Goal: Task Accomplishment & Management: Use online tool/utility

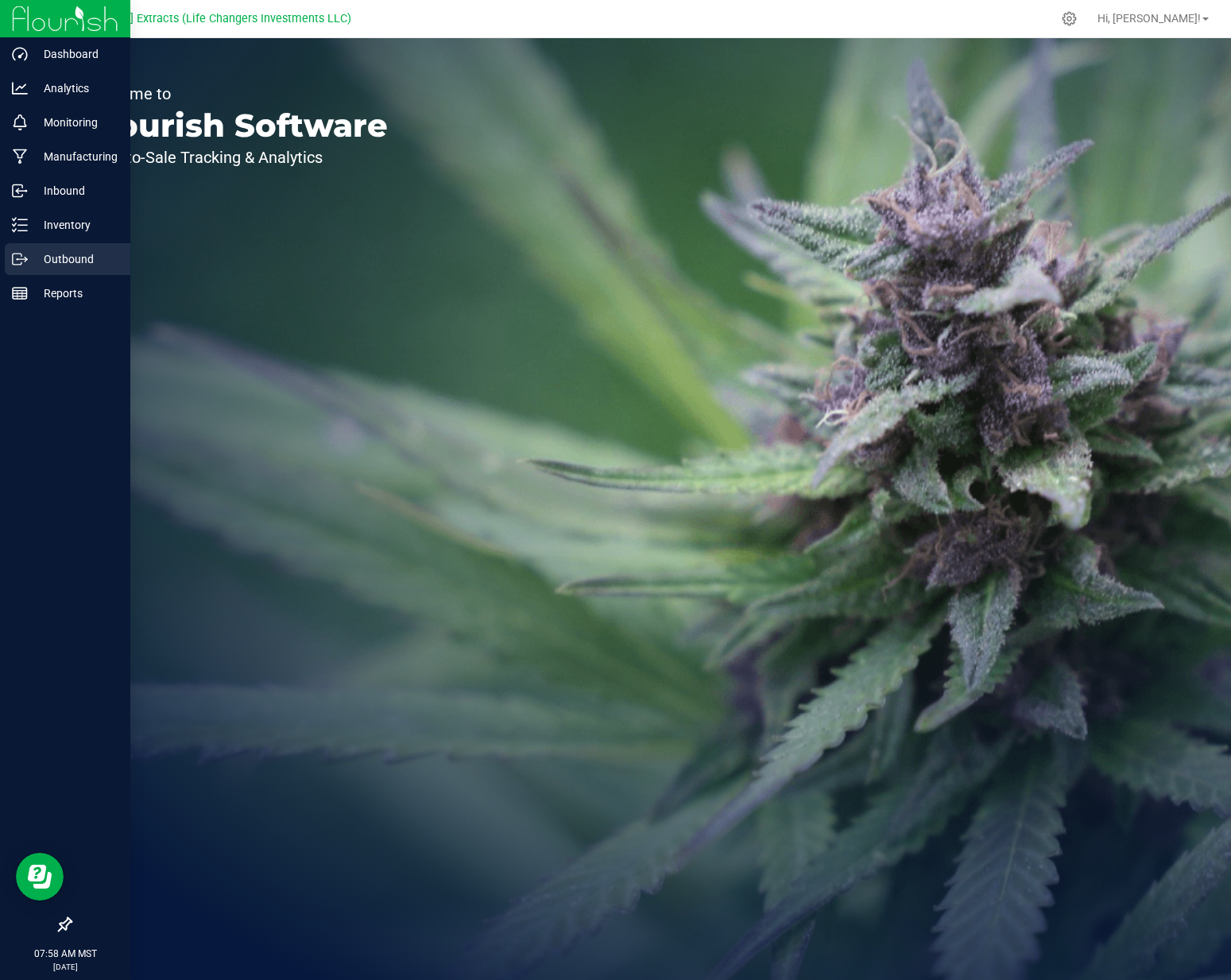
click at [26, 259] on icon at bounding box center [25, 260] width 2 height 2
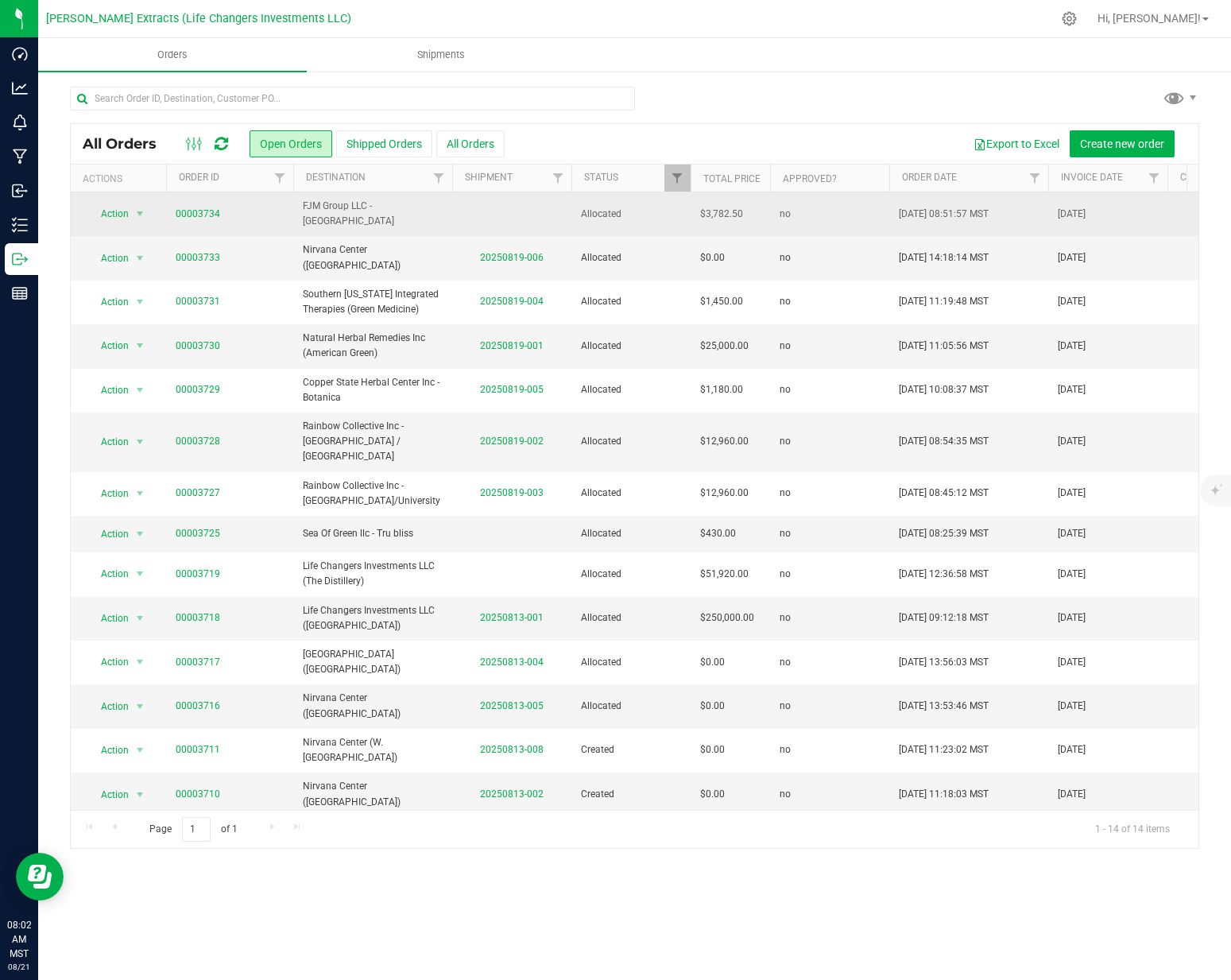
click at [362, 206] on span "FJM Group LLC - [GEOGRAPHIC_DATA]" at bounding box center [373, 214] width 140 height 30
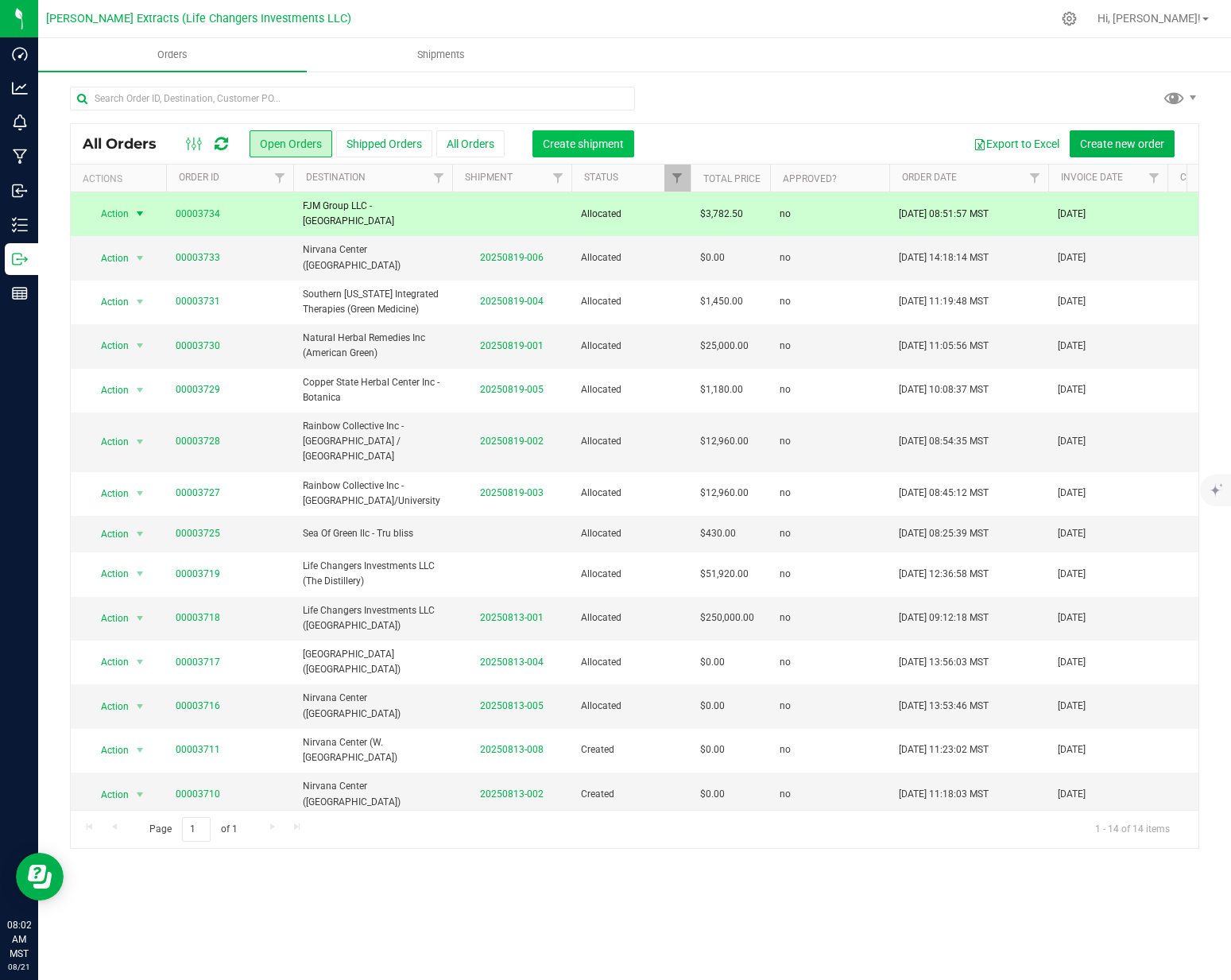
click at [556, 139] on span "Create shipment" at bounding box center [583, 143] width 81 height 12
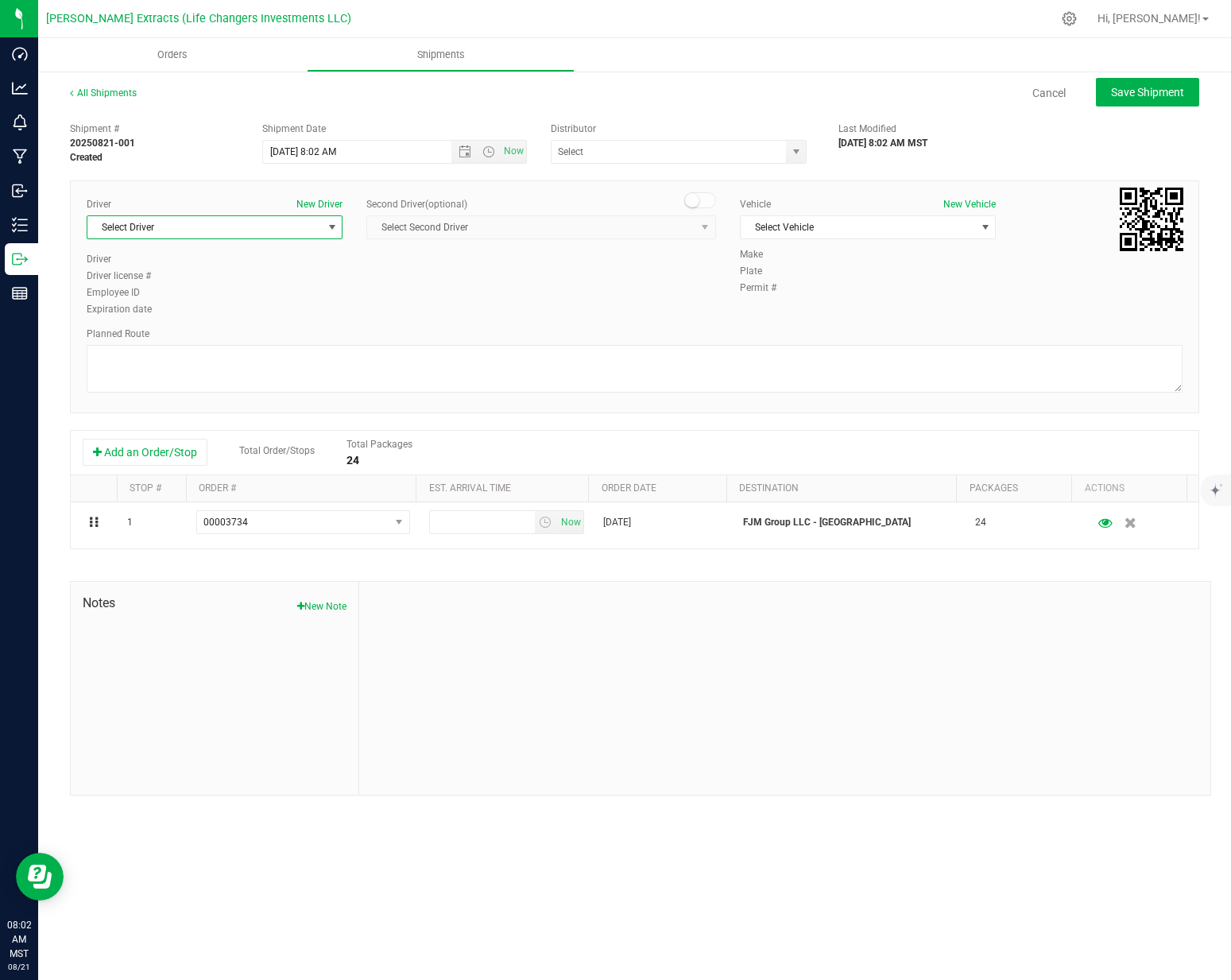
click at [201, 232] on span "Select Driver" at bounding box center [204, 227] width 234 height 22
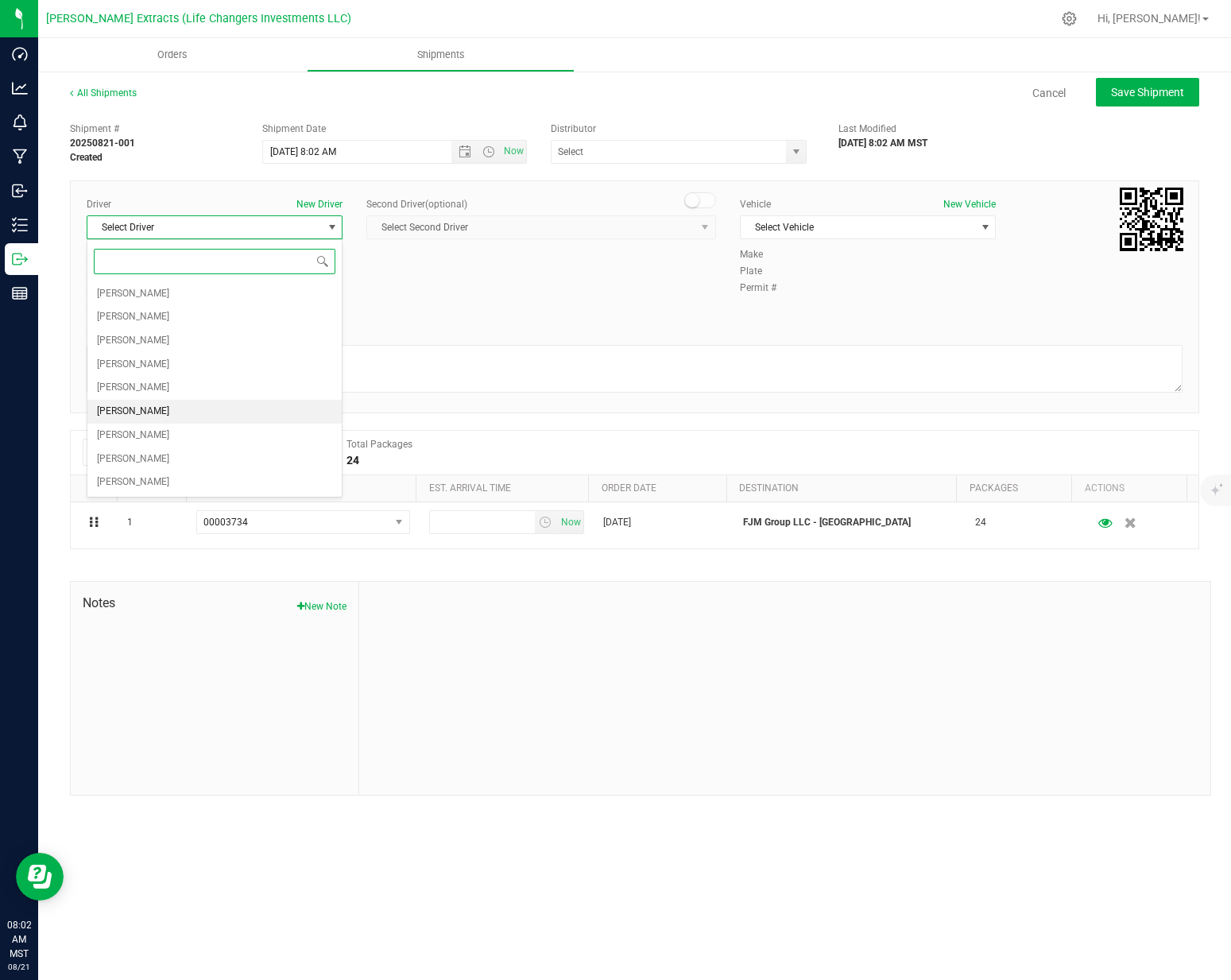
click at [161, 410] on li "[PERSON_NAME]" at bounding box center [214, 412] width 255 height 24
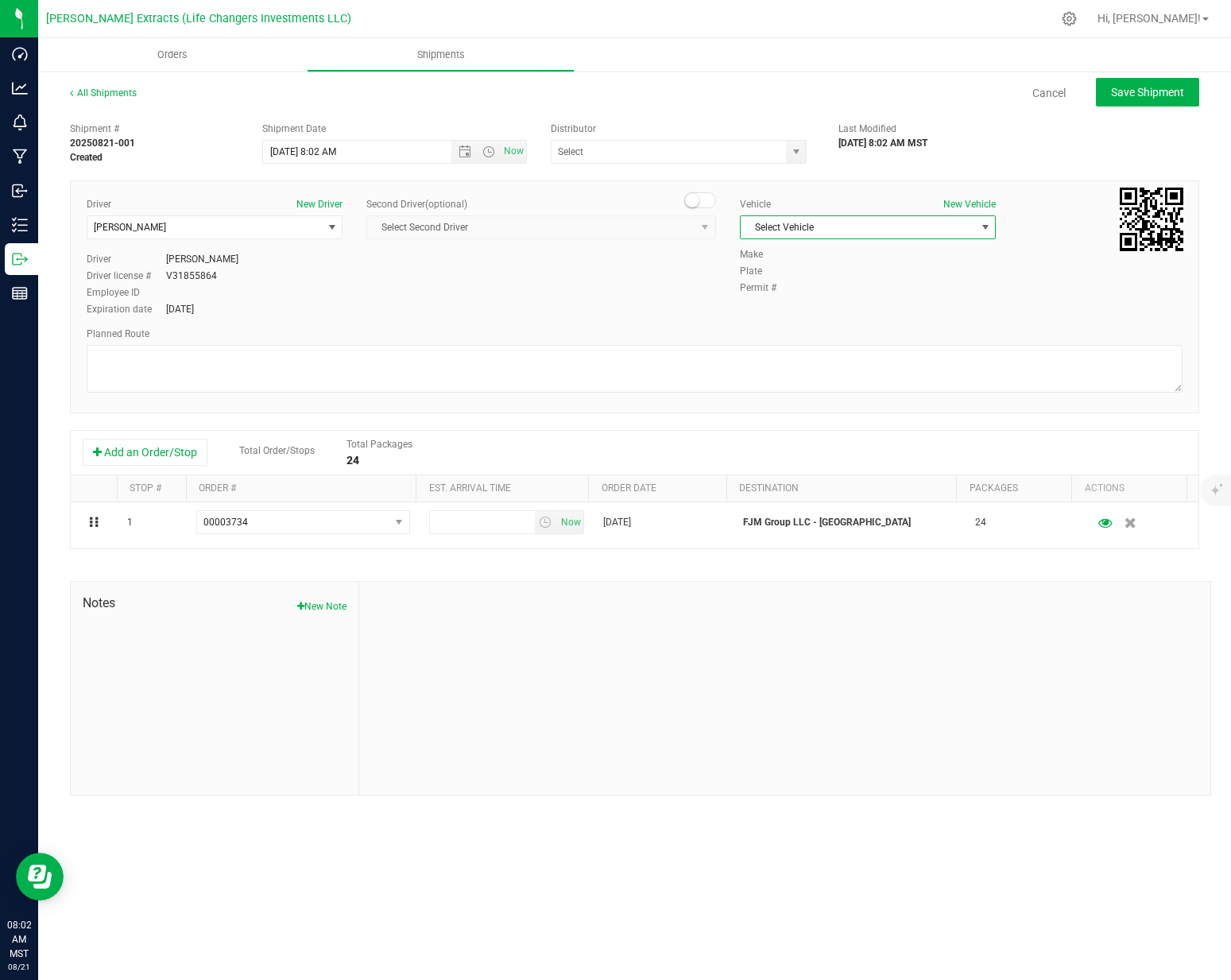
click at [779, 220] on span "Select Vehicle" at bounding box center [857, 227] width 234 height 22
click at [791, 255] on li "Cadillac Escalade" at bounding box center [868, 254] width 255 height 24
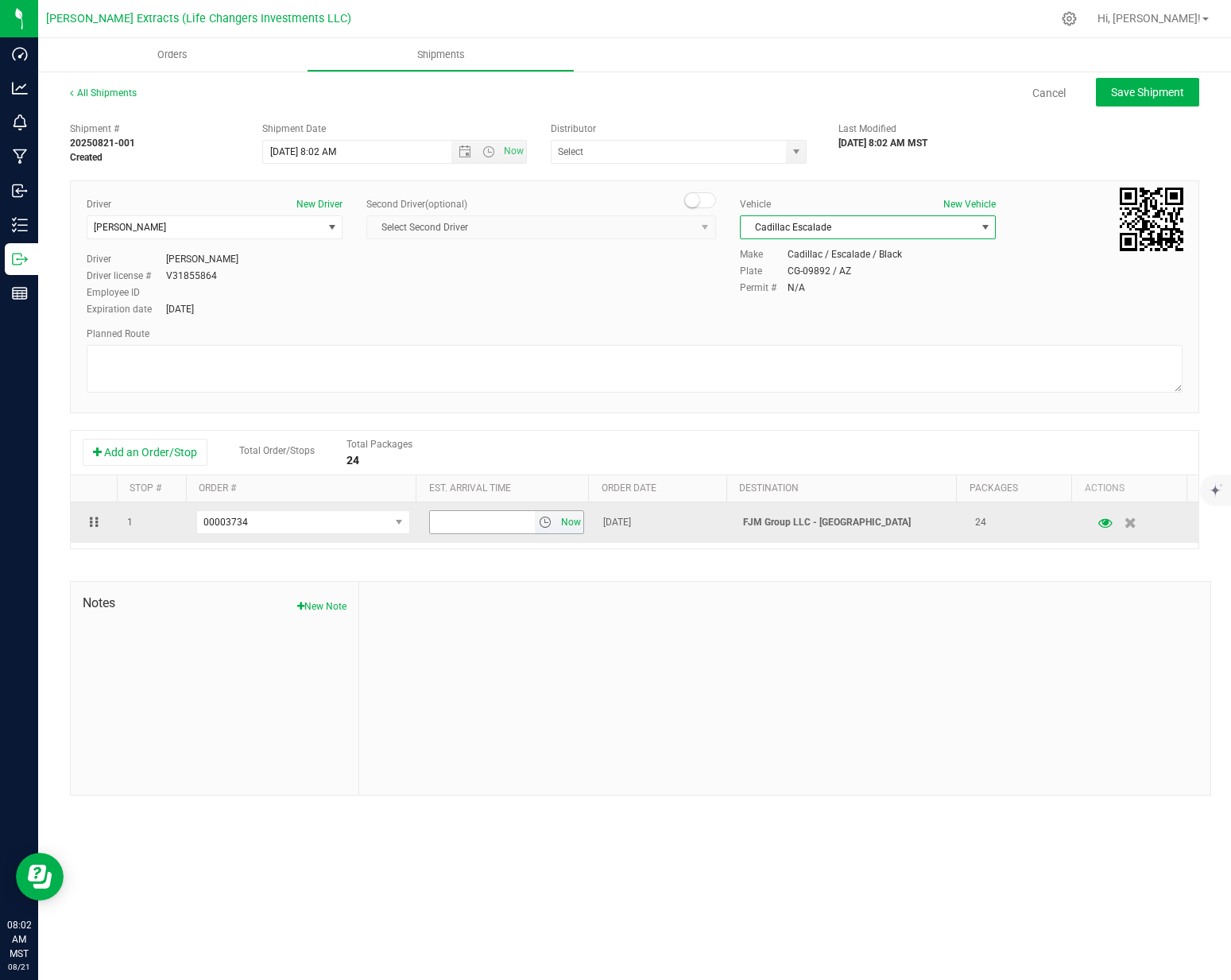
click at [565, 524] on span "Now" at bounding box center [571, 522] width 27 height 23
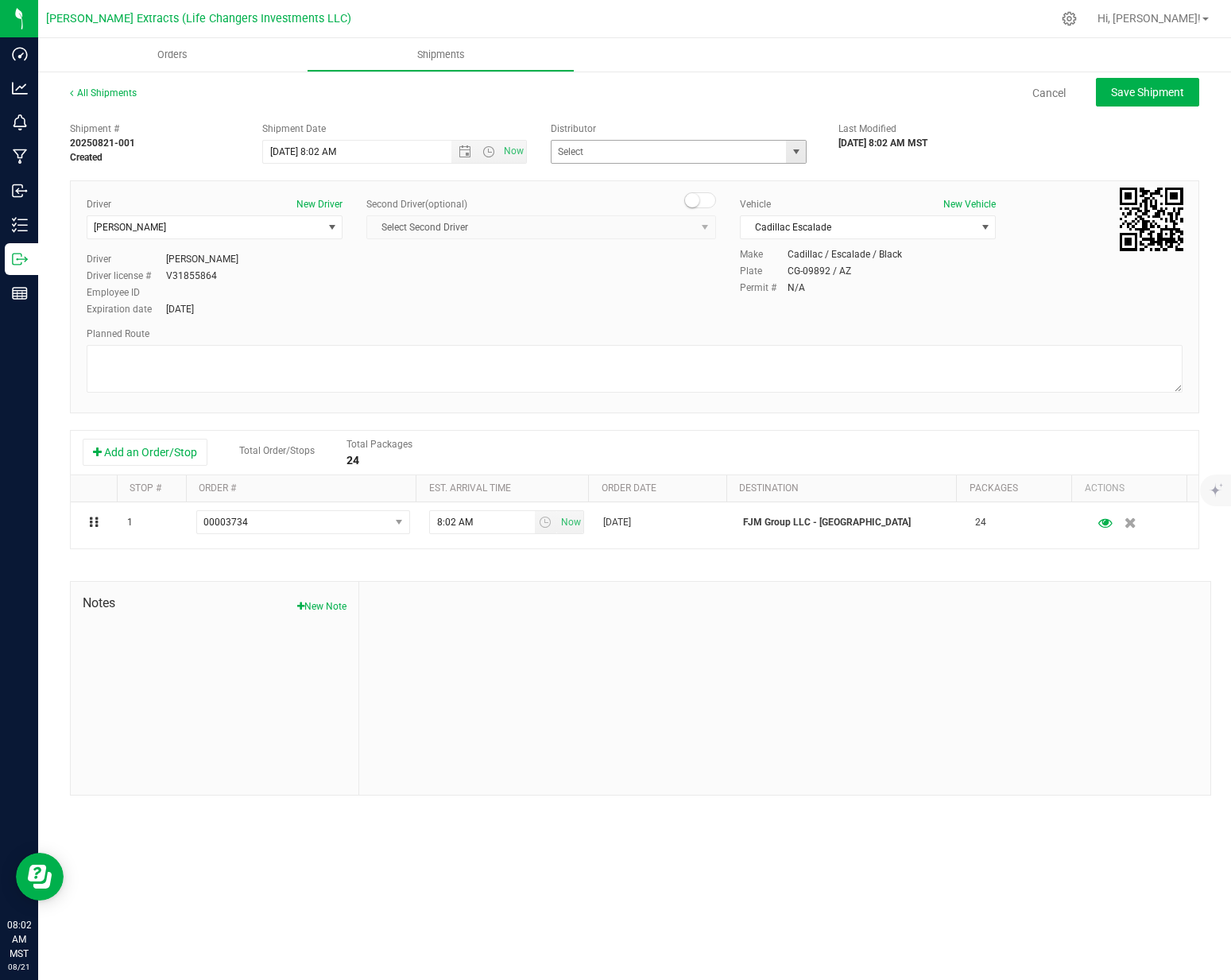
drag, startPoint x: 795, startPoint y: 149, endPoint x: 757, endPoint y: 162, distance: 40.2
click at [795, 150] on span "select" at bounding box center [795, 151] width 12 height 12
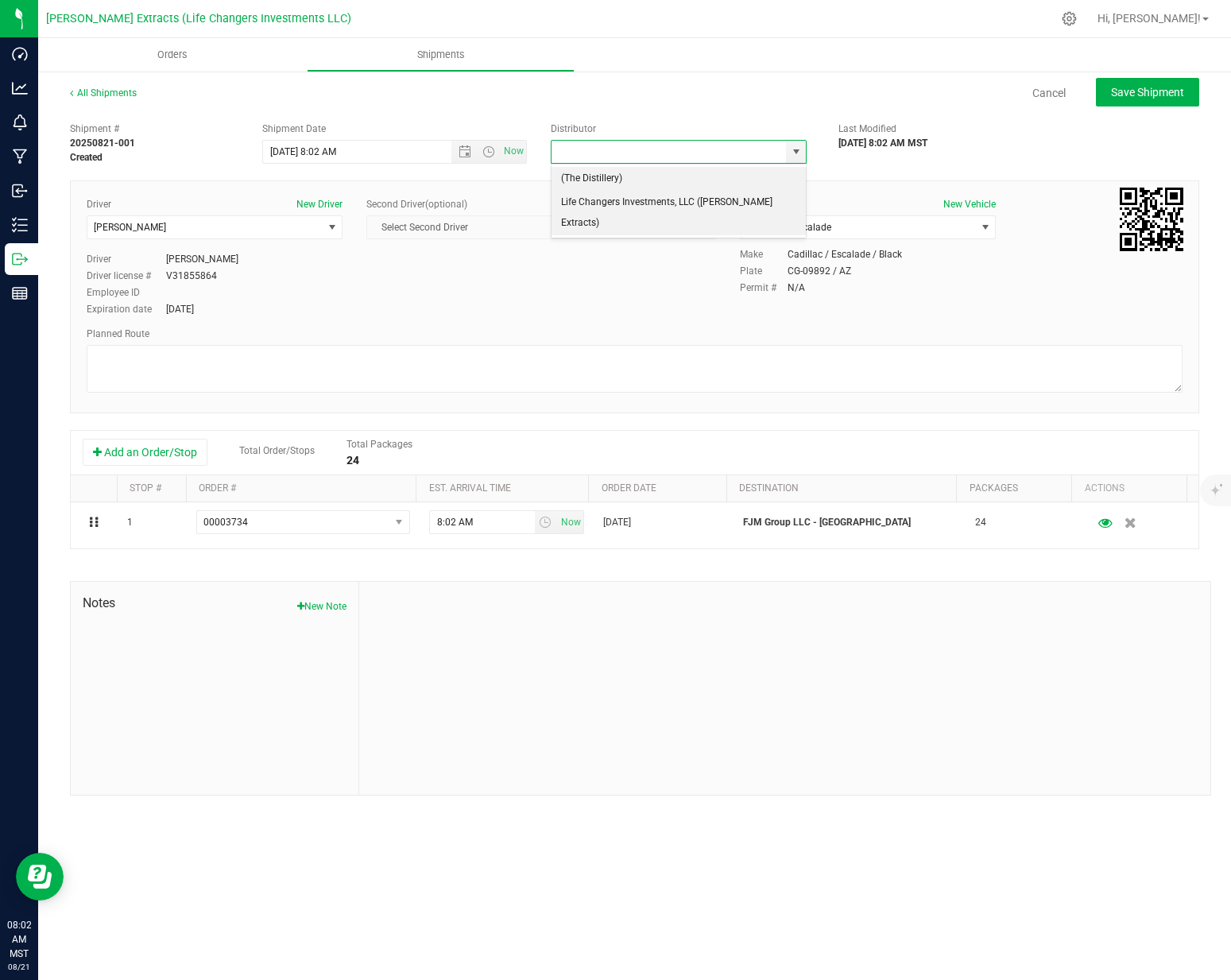
click at [639, 198] on li "Life Changers Investments, LLC ([PERSON_NAME] Extracts)" at bounding box center [679, 212] width 255 height 44
type input "Life Changers Investments, LLC ([PERSON_NAME] Extracts)"
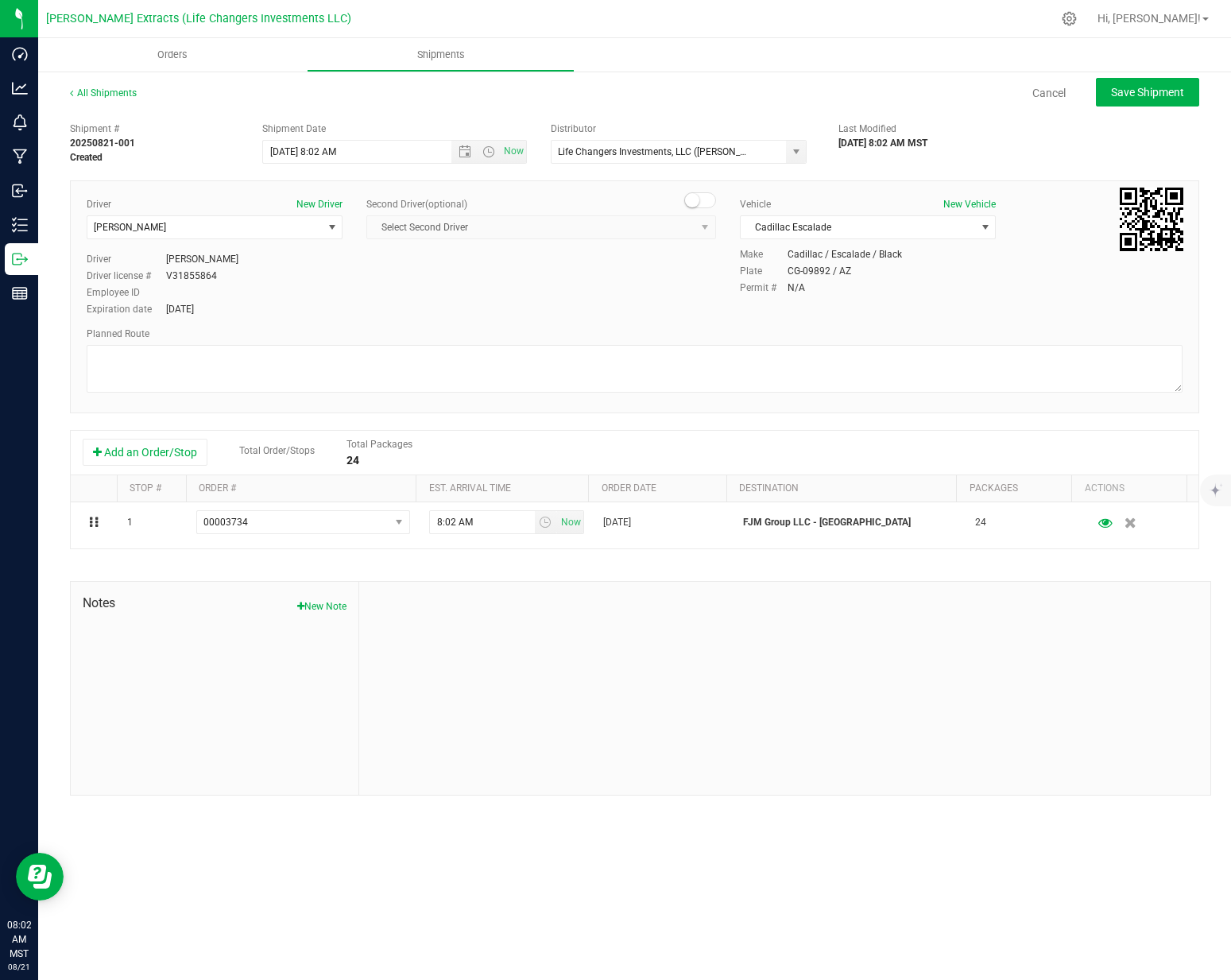
click at [650, 315] on div "Driver New Driver [PERSON_NAME] Select Driver [PERSON_NAME] [PERSON_NAME] [PERS…" at bounding box center [634, 258] width 1120 height 122
click at [1199, 98] on div "All Shipments Cancel Save Shipment Shipment # 20250821-001 Created Shipment Dat…" at bounding box center [634, 440] width 1193 height 741
click at [1193, 98] on button "Save Shipment" at bounding box center [1148, 92] width 104 height 29
type input "[DATE] 3:02 PM"
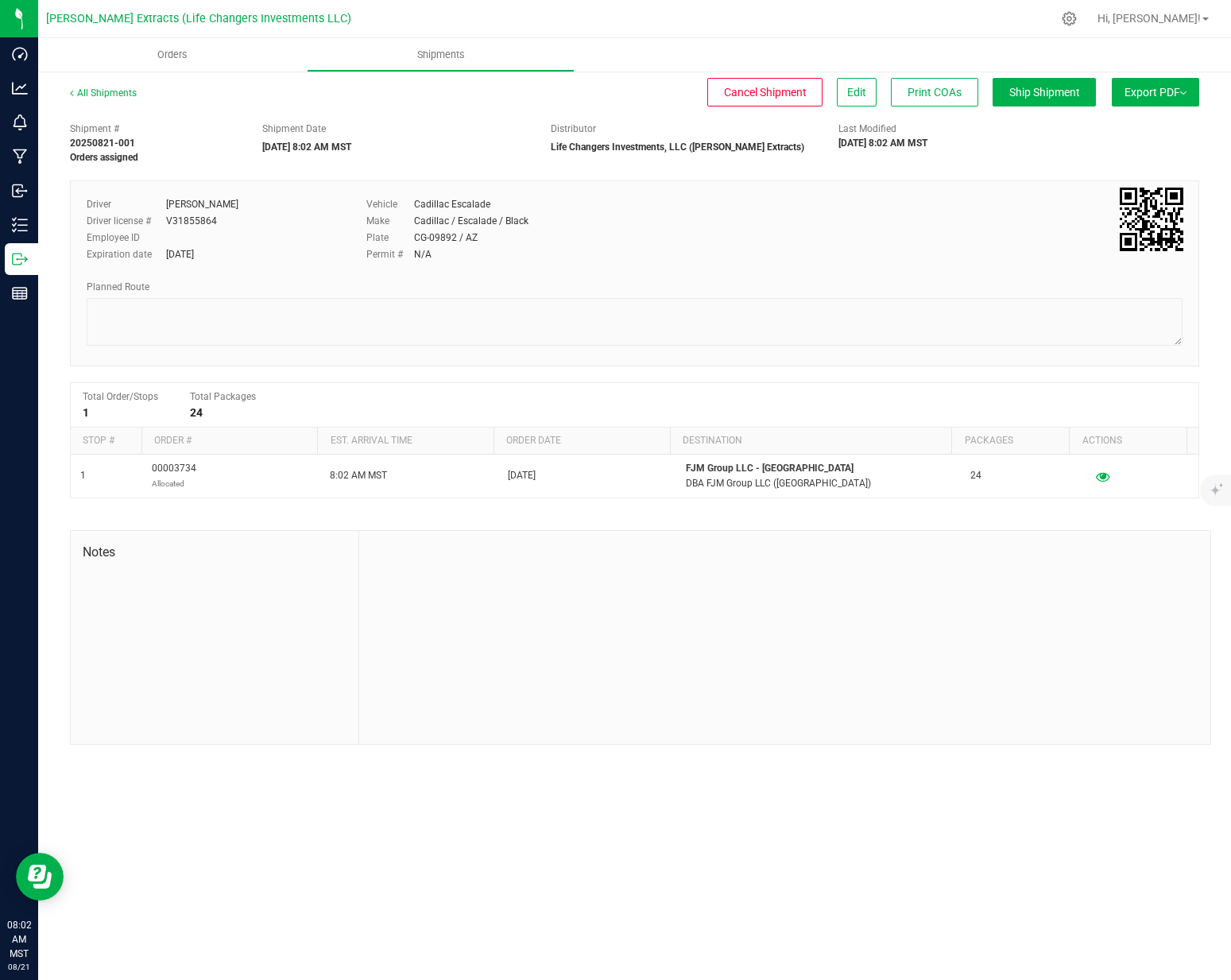
click at [1146, 104] on button "Export PDF" at bounding box center [1155, 92] width 87 height 29
click at [1139, 129] on span "Manifest by Package ID" at bounding box center [1132, 127] width 101 height 12
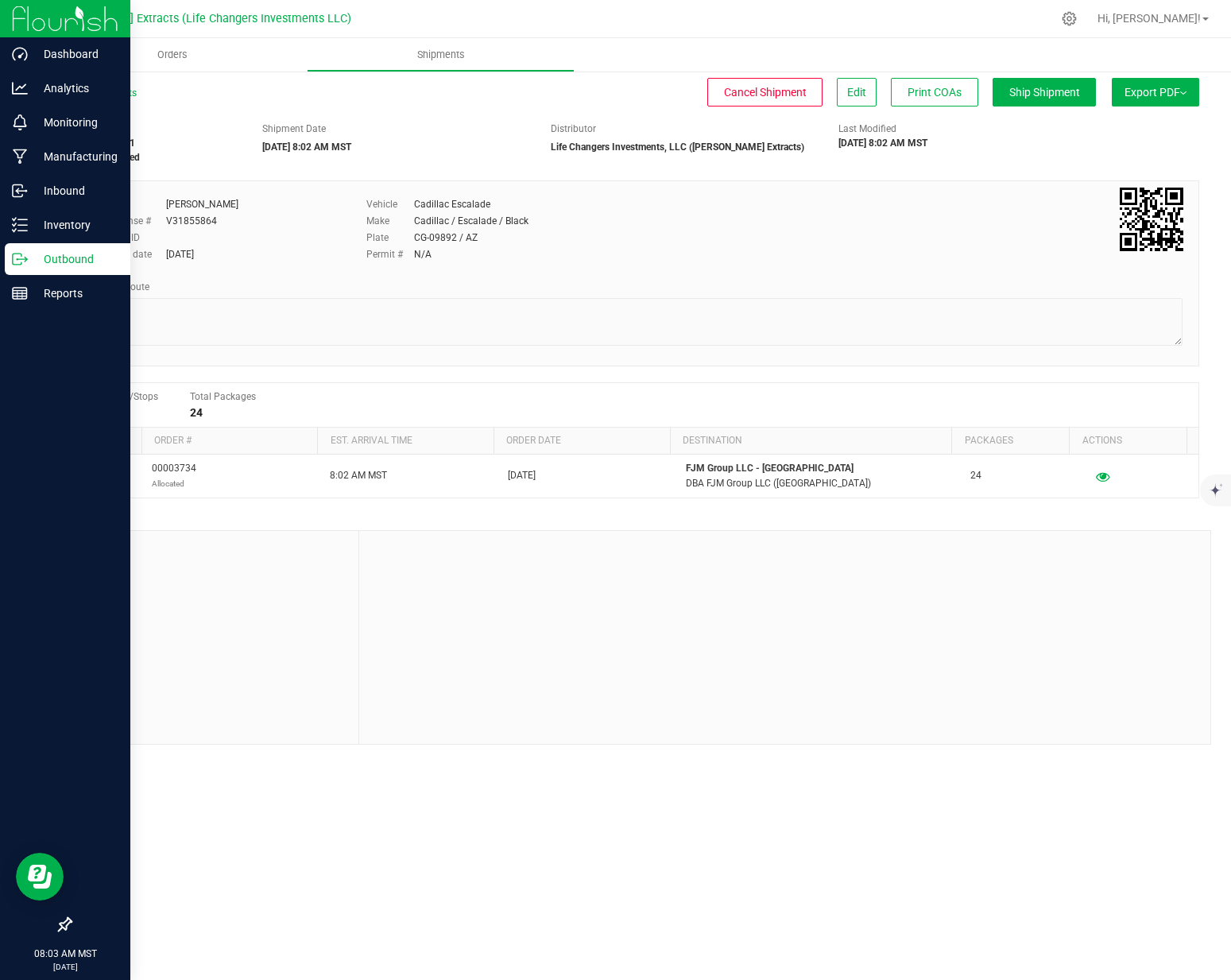
click at [8, 265] on div "Outbound" at bounding box center [67, 259] width 126 height 32
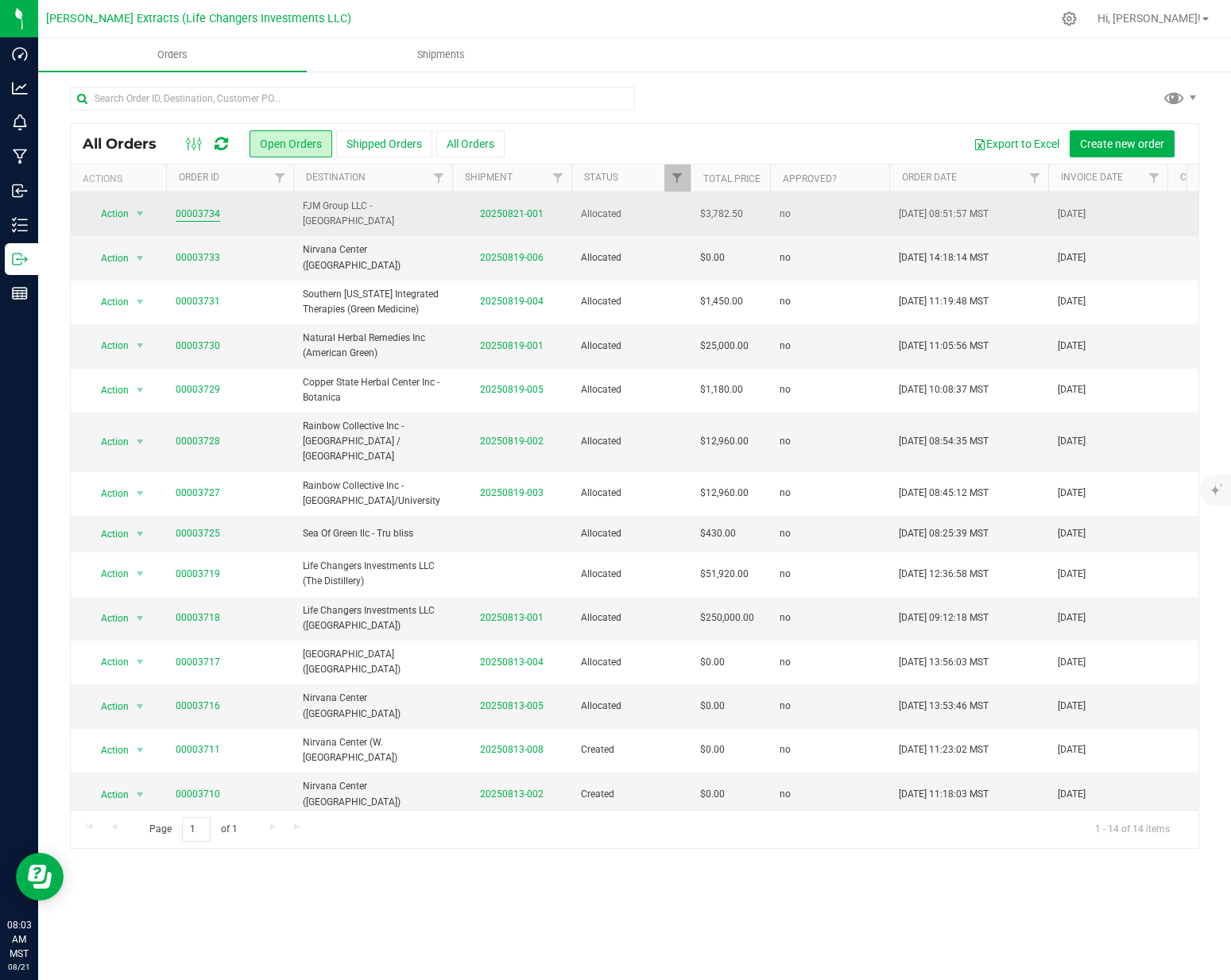
click at [205, 213] on link "00003734" at bounding box center [198, 214] width 44 height 15
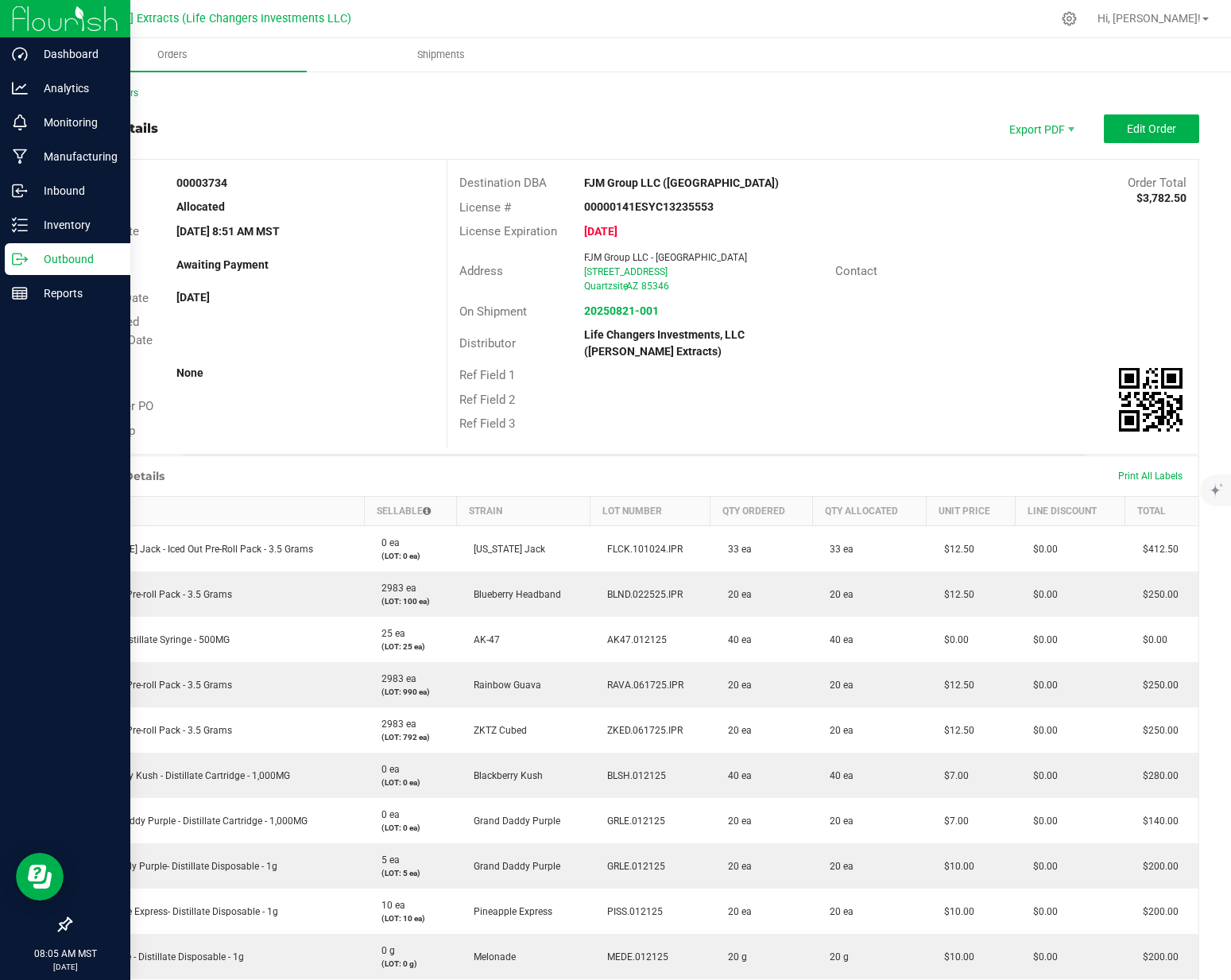
click at [62, 259] on p "Outbound" at bounding box center [76, 259] width 95 height 19
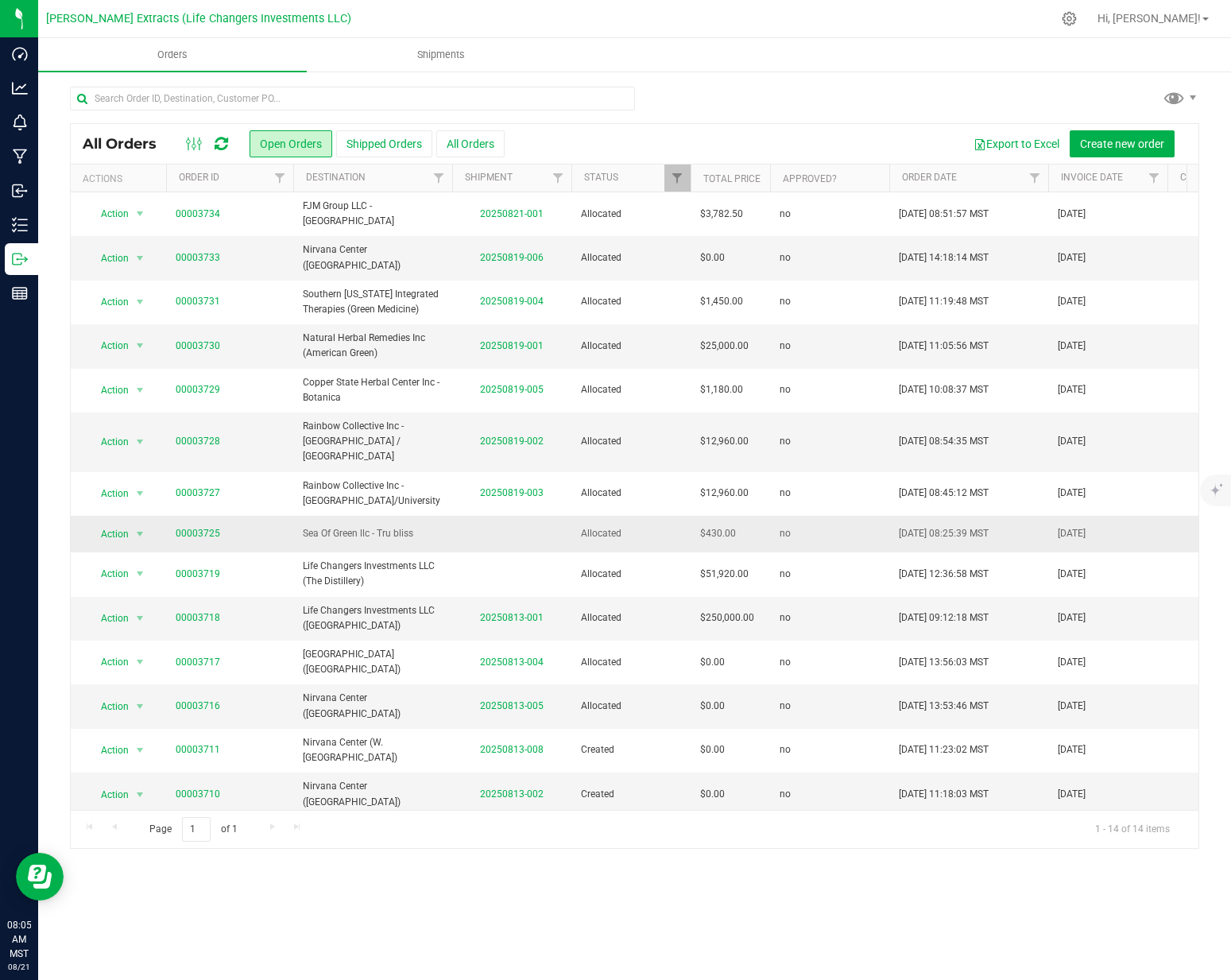
click at [385, 516] on td "Sea Of Green llc - Tru bliss" at bounding box center [372, 534] width 159 height 36
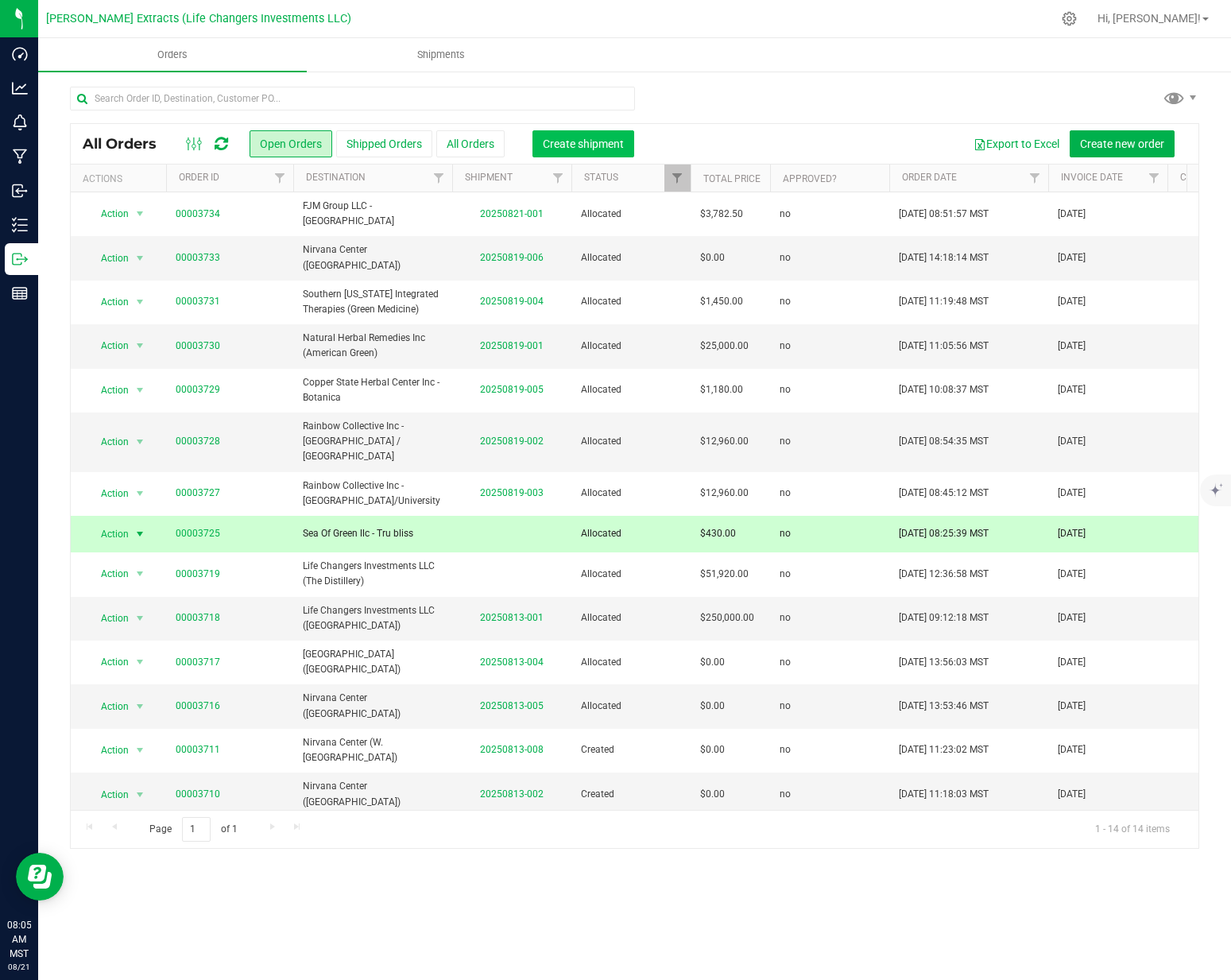
click at [596, 147] on span "Create shipment" at bounding box center [583, 143] width 81 height 12
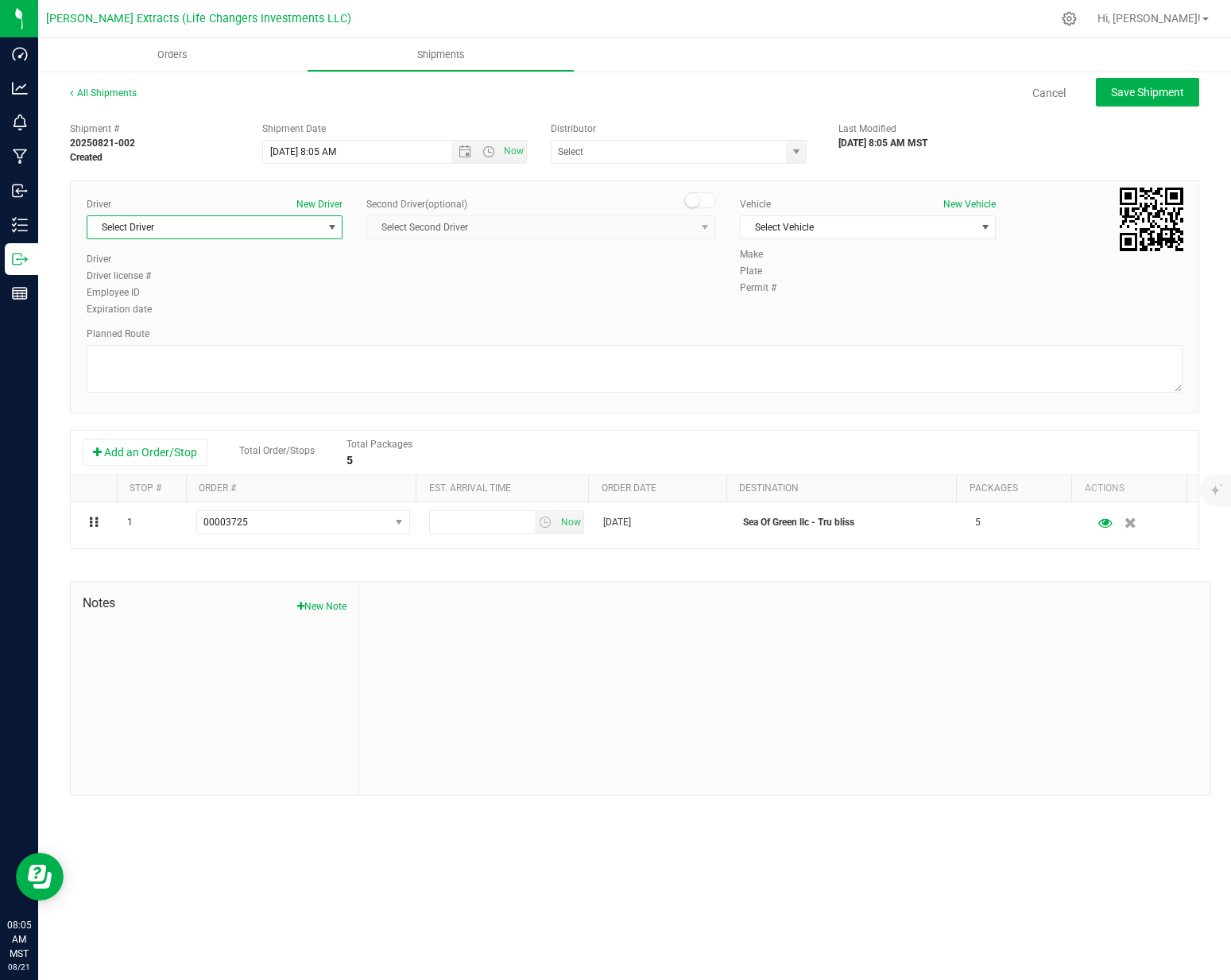
click at [196, 226] on span "Select Driver" at bounding box center [204, 227] width 234 height 22
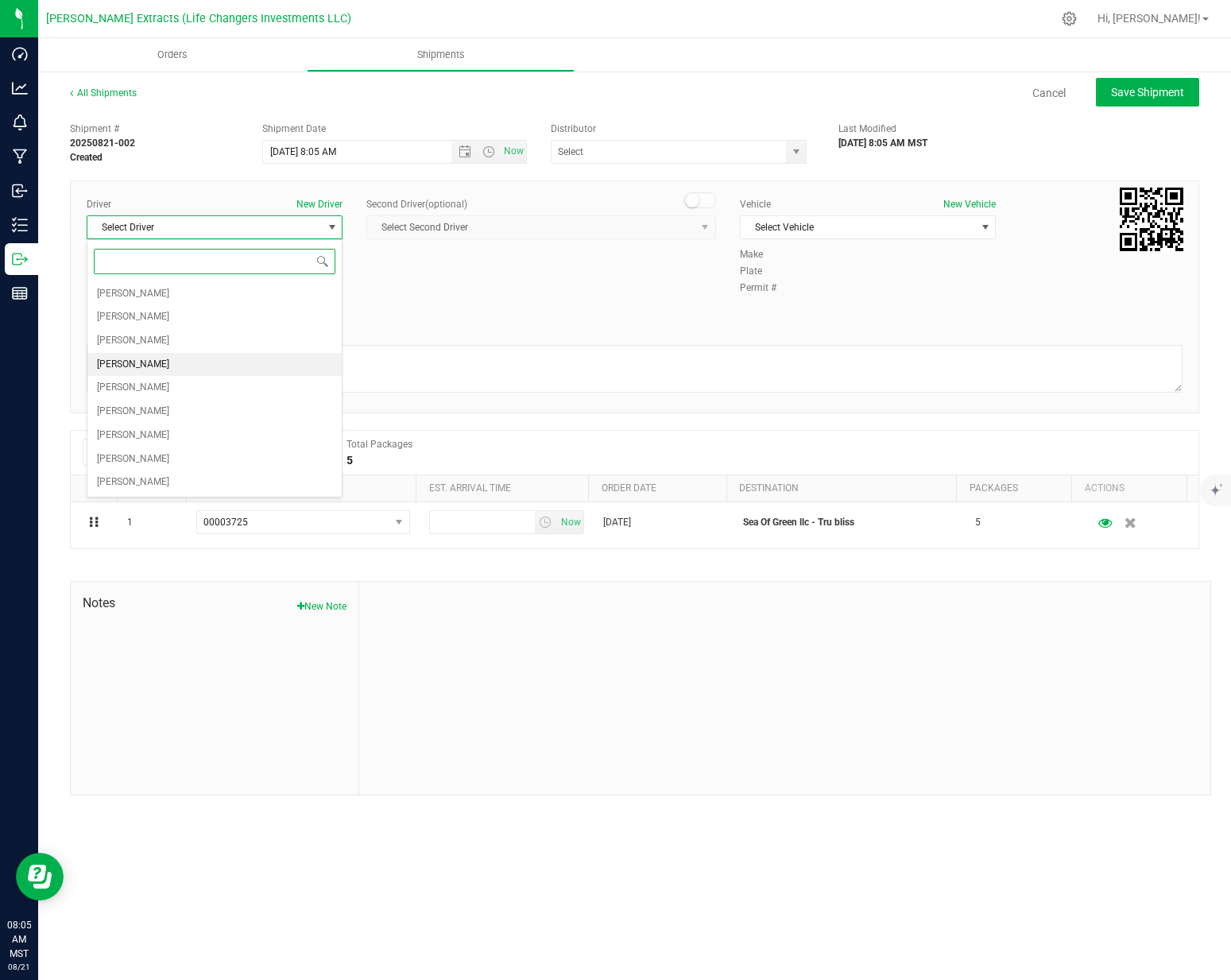
click at [197, 355] on li "[PERSON_NAME]" at bounding box center [214, 364] width 255 height 24
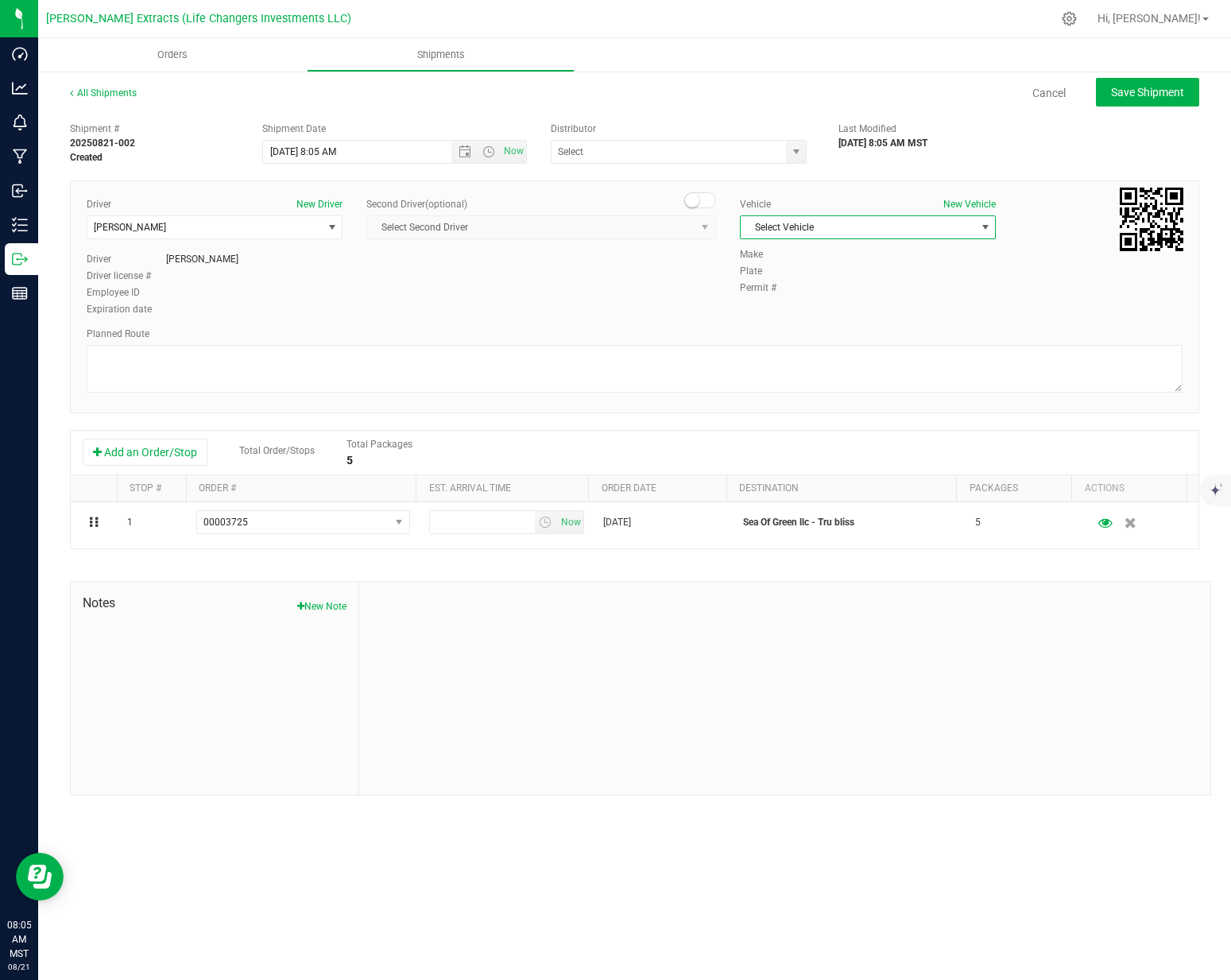
click at [800, 228] on span "Select Vehicle" at bounding box center [857, 227] width 234 height 22
click at [826, 329] on li "Dodge" at bounding box center [868, 325] width 255 height 24
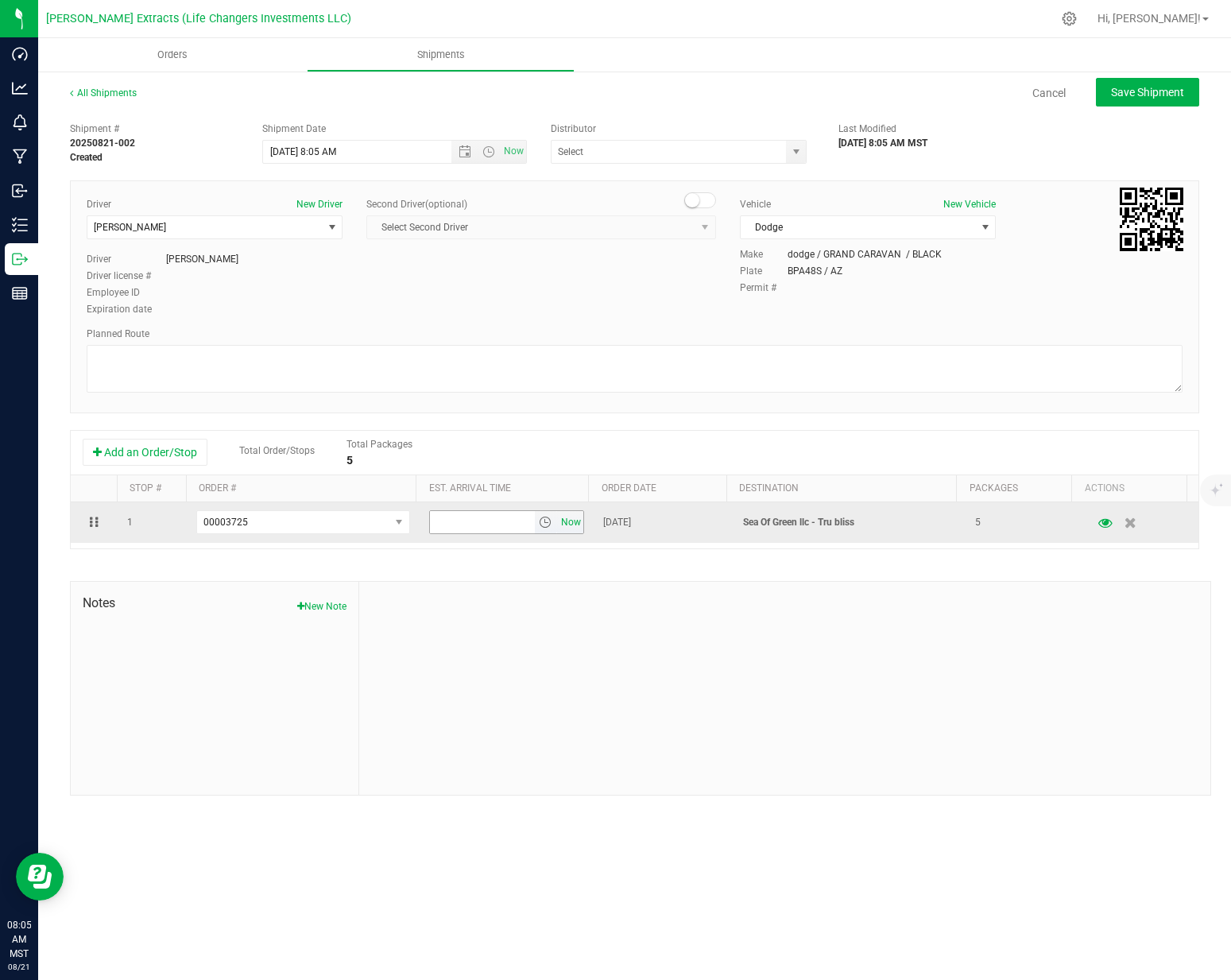
click at [562, 522] on span "Now" at bounding box center [571, 522] width 27 height 23
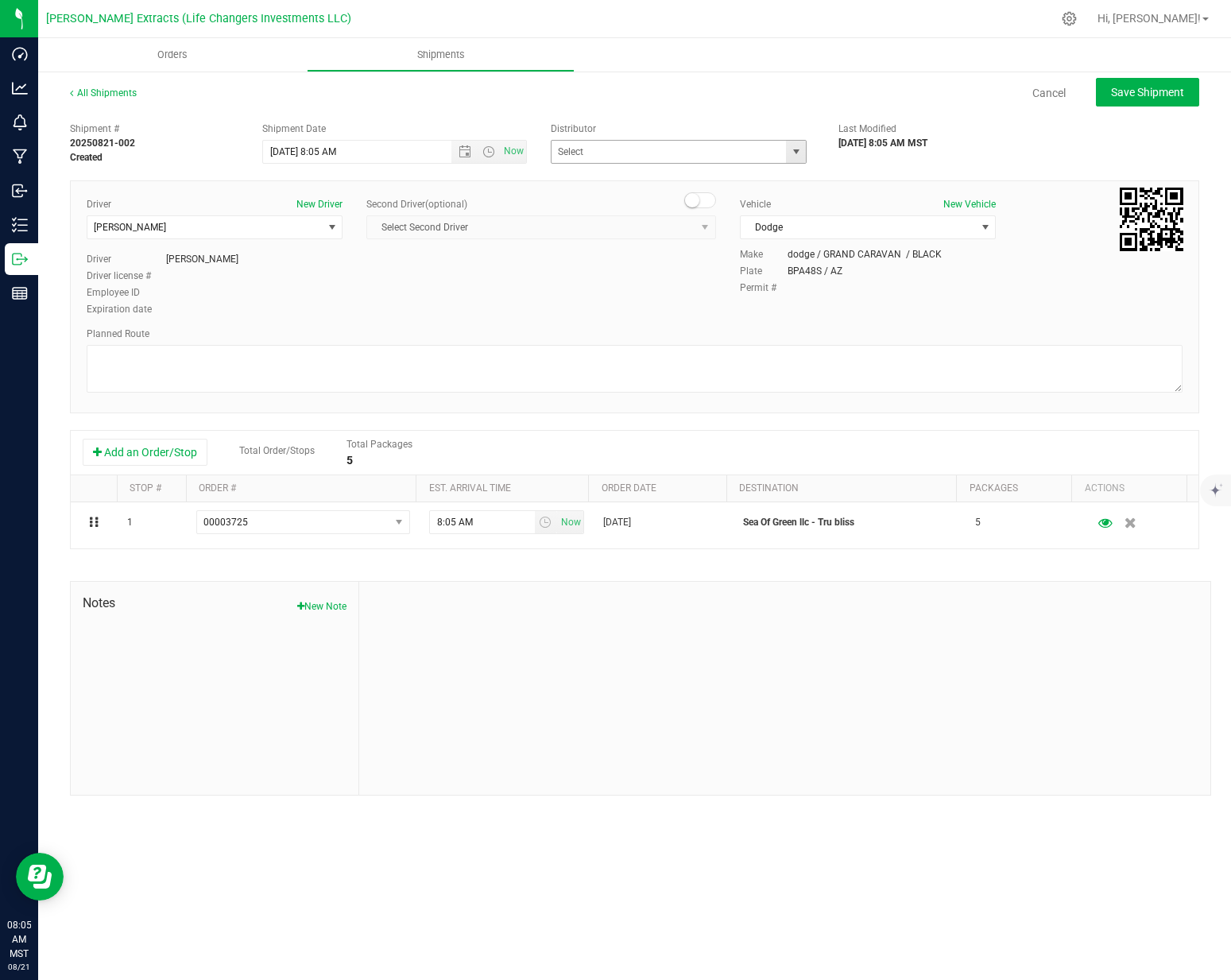
click at [802, 153] on span "select" at bounding box center [795, 151] width 12 height 12
click at [677, 196] on li "Life Changers Investments, LLC ([PERSON_NAME] Extracts)" at bounding box center [679, 212] width 255 height 44
type input "Life Changers Investments, LLC ([PERSON_NAME] Extracts)"
click at [653, 273] on div "Driver New Driver [PERSON_NAME] Select Driver [PERSON_NAME] [PERSON_NAME] [PERS…" at bounding box center [634, 258] width 1120 height 122
drag, startPoint x: 288, startPoint y: 147, endPoint x: 328, endPoint y: 134, distance: 42.1
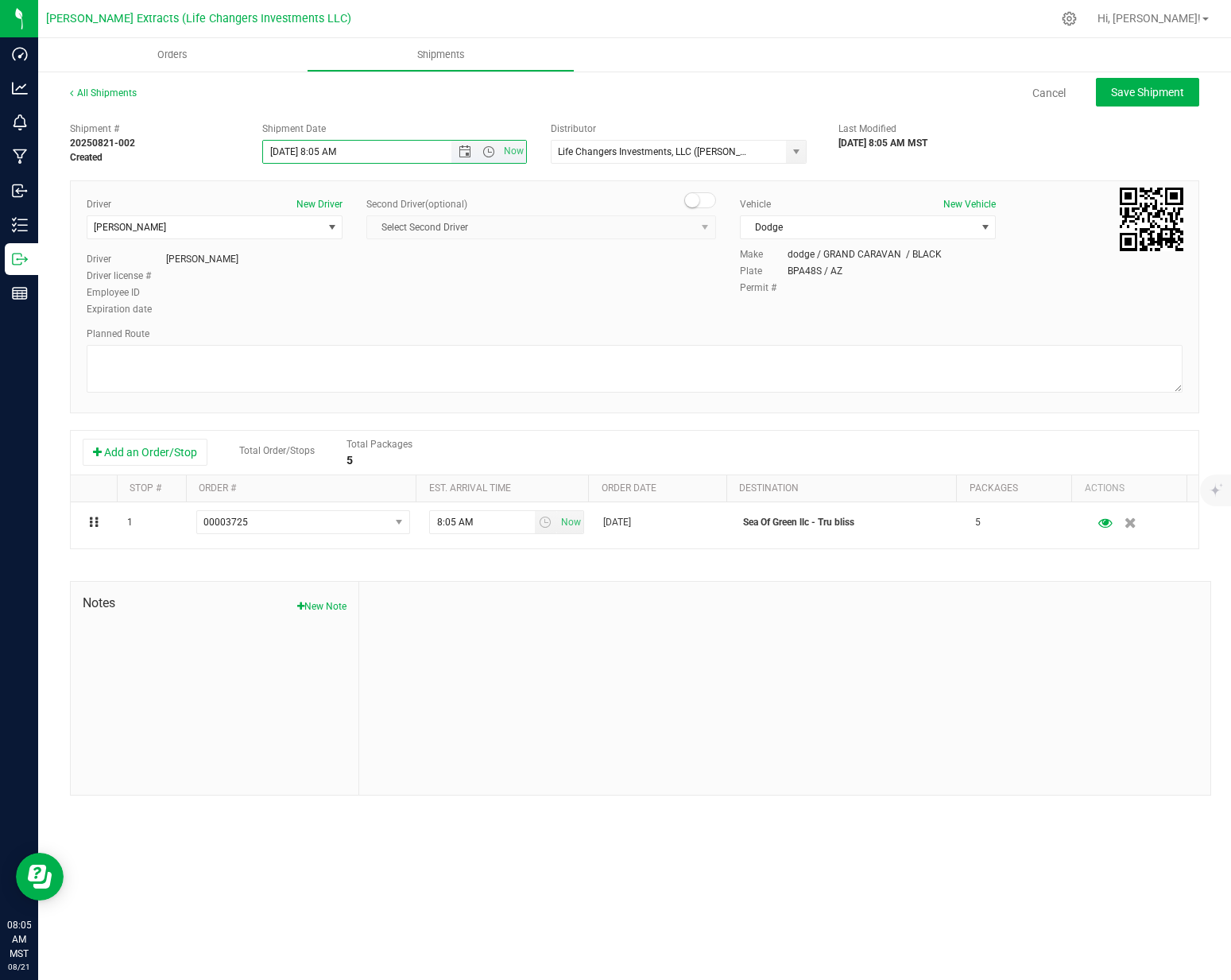
click at [288, 147] on input "[DATE] 8:05 AM" at bounding box center [371, 151] width 215 height 22
click at [1132, 99] on button "Save Shipment" at bounding box center [1148, 92] width 104 height 29
type input "[DATE] 3:05 PM"
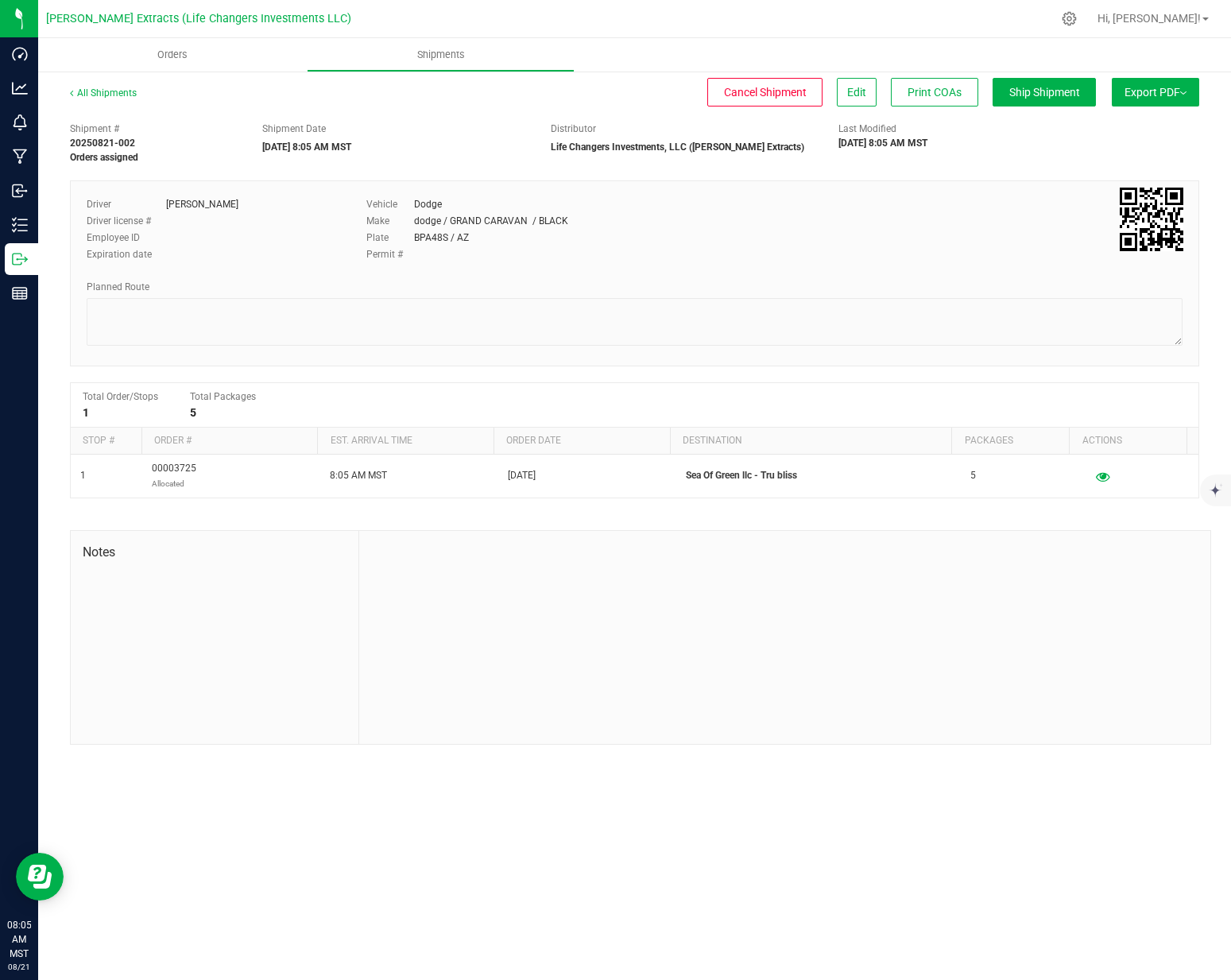
click at [1148, 78] on button "Export PDF" at bounding box center [1155, 92] width 87 height 29
click at [1139, 125] on span "Manifest by Package ID" at bounding box center [1132, 127] width 101 height 12
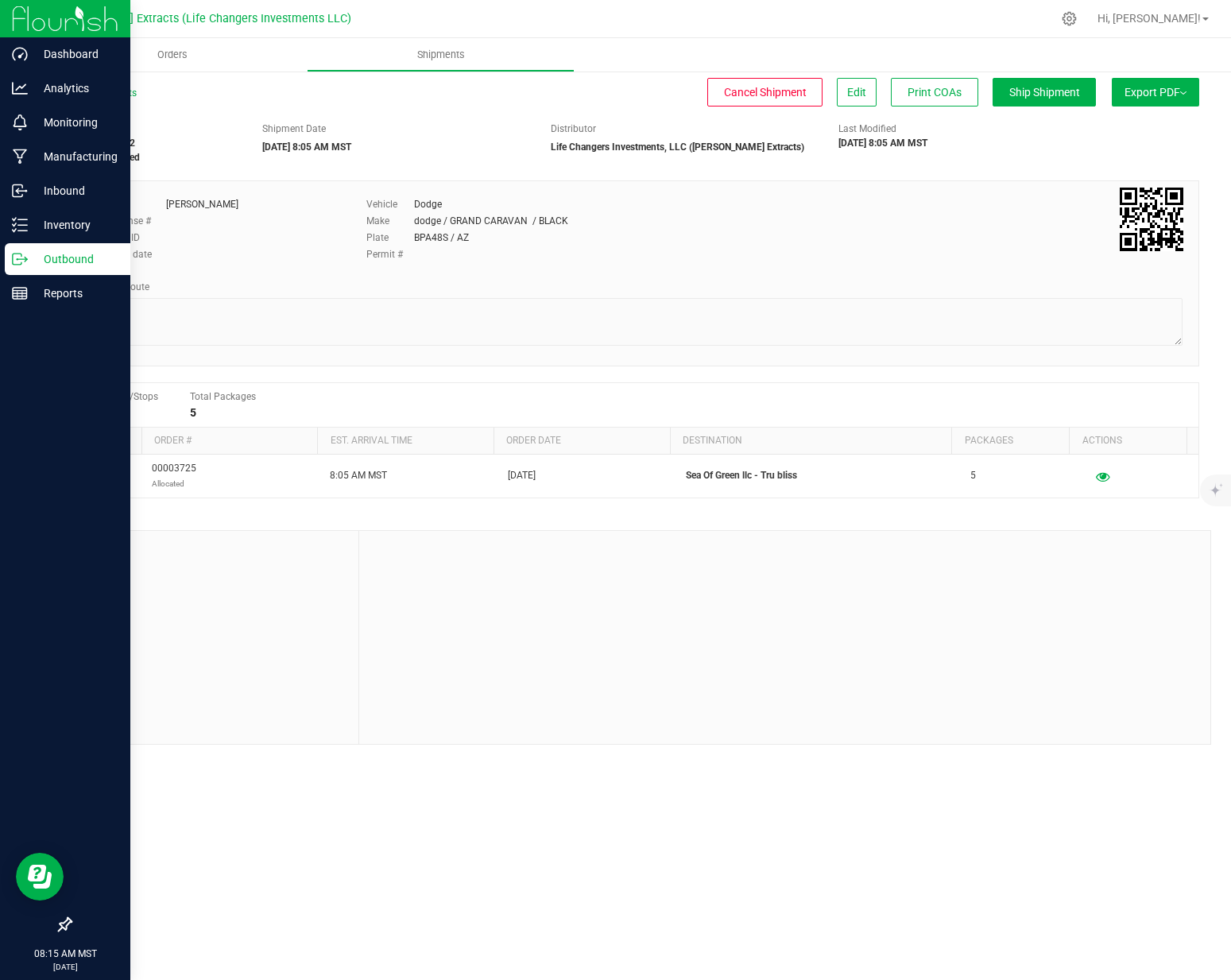
click at [36, 258] on p "Outbound" at bounding box center [76, 259] width 95 height 19
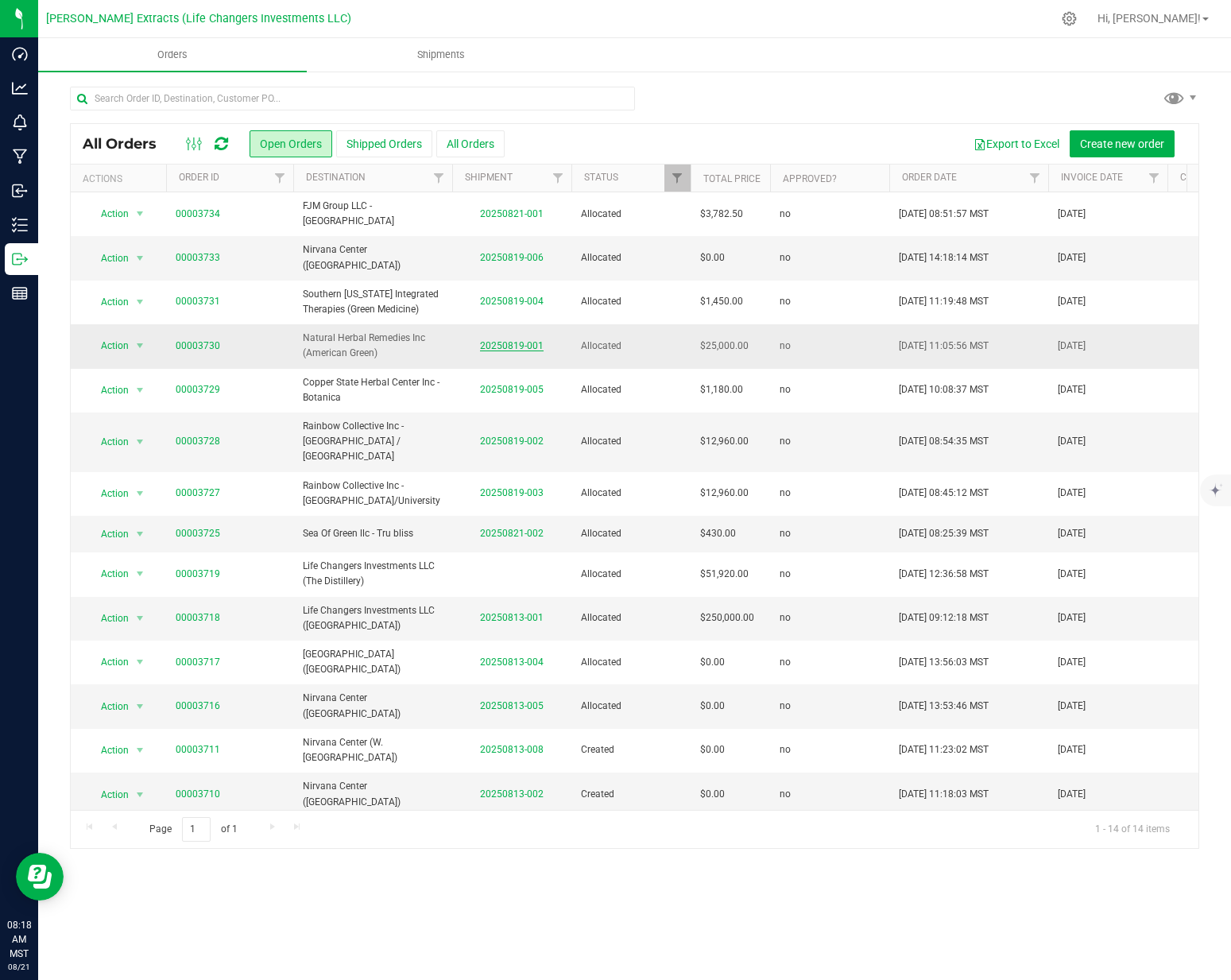
click at [520, 340] on link "20250819-001" at bounding box center [511, 346] width 63 height 12
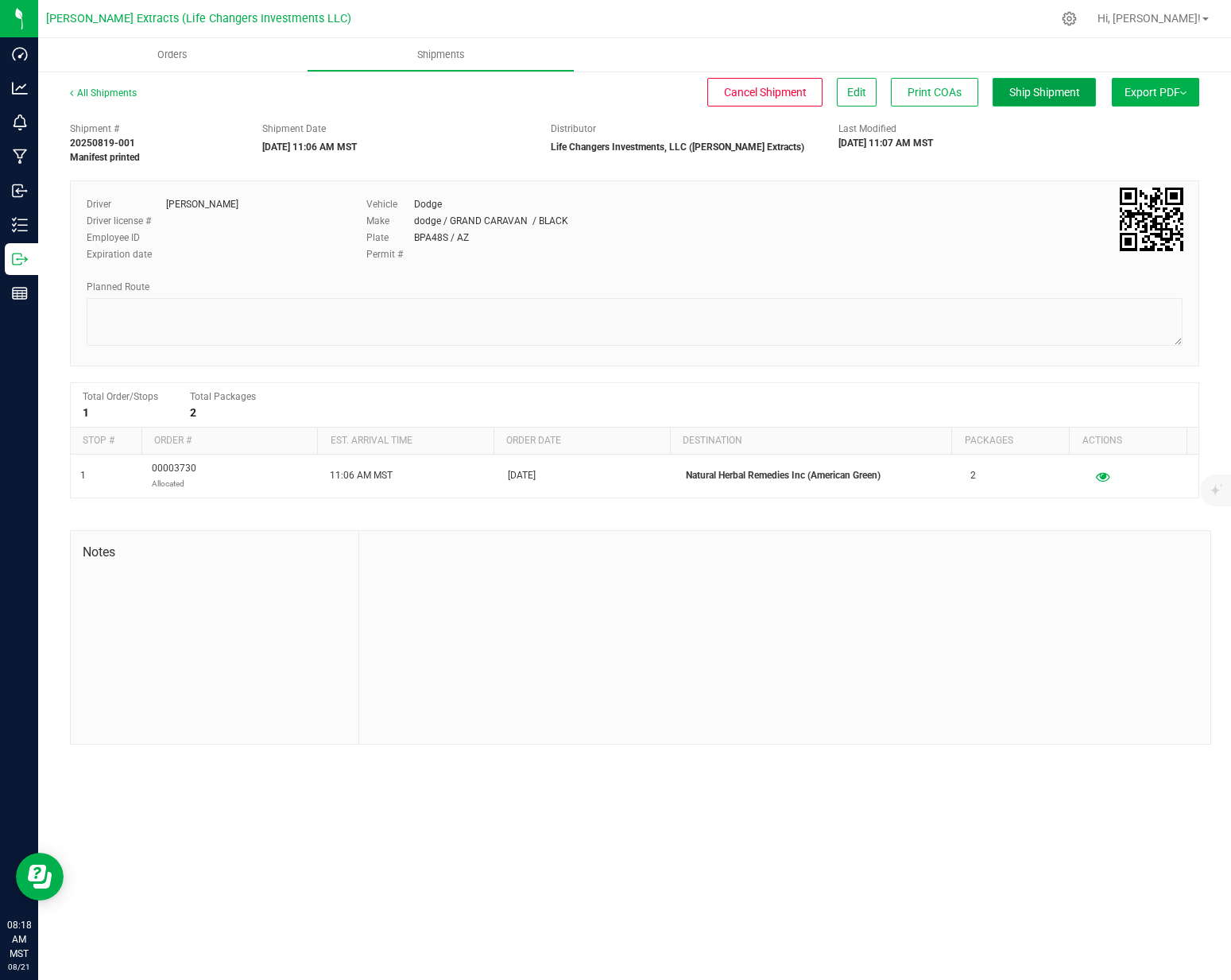
click at [1060, 97] on span "Ship Shipment" at bounding box center [1044, 91] width 71 height 12
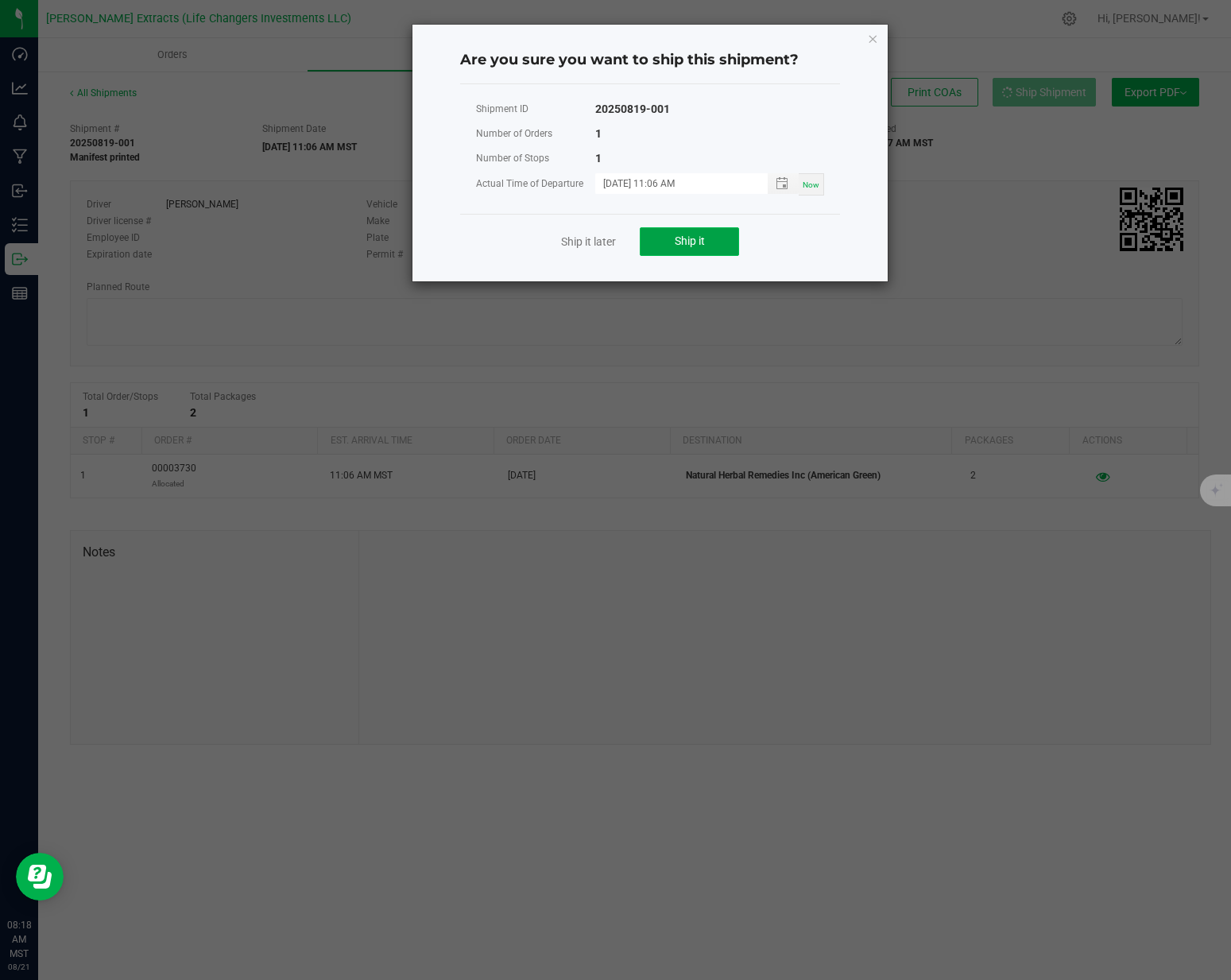
click at [700, 247] on button "Ship it" at bounding box center [689, 242] width 99 height 29
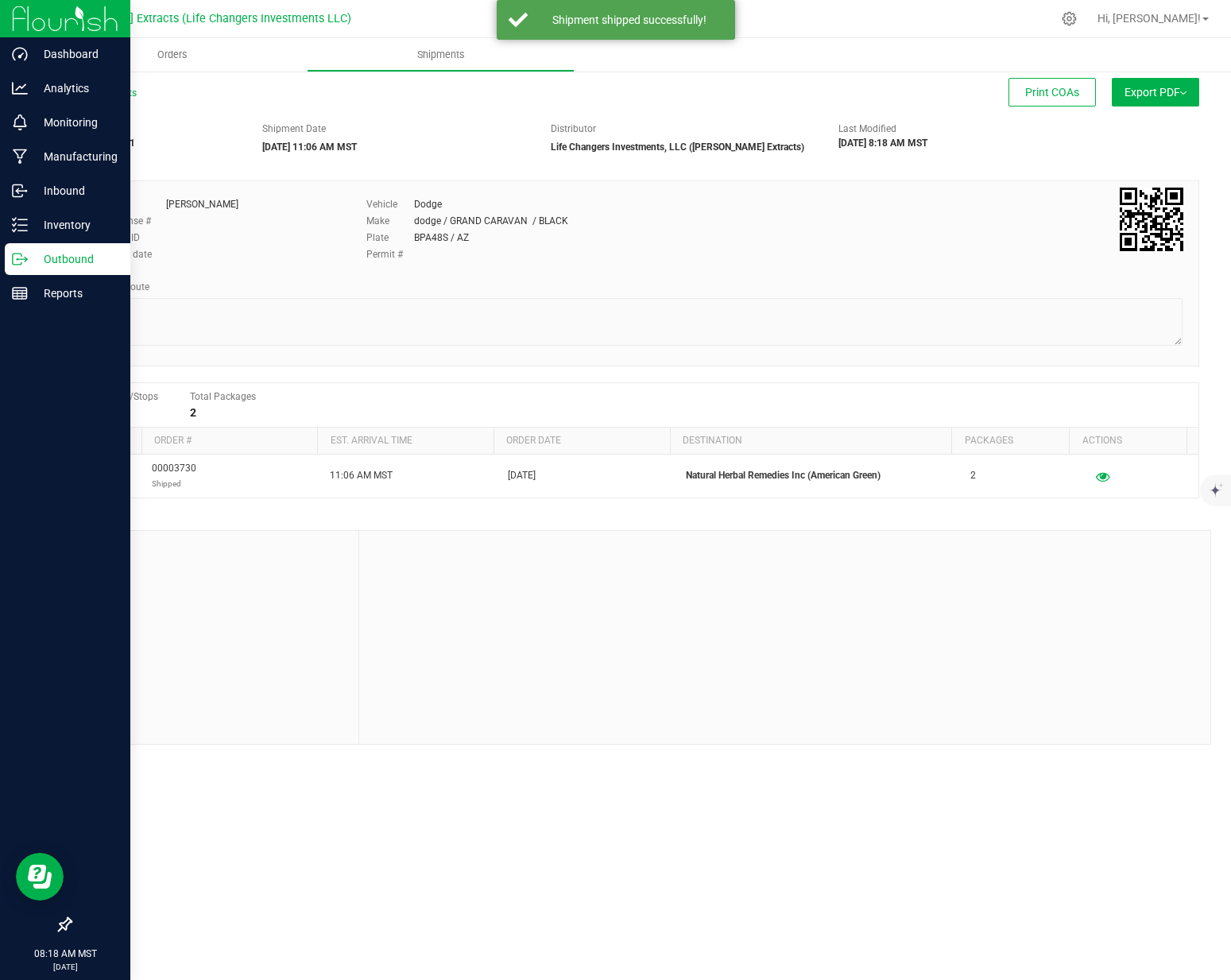
click at [16, 257] on icon at bounding box center [20, 259] width 16 height 16
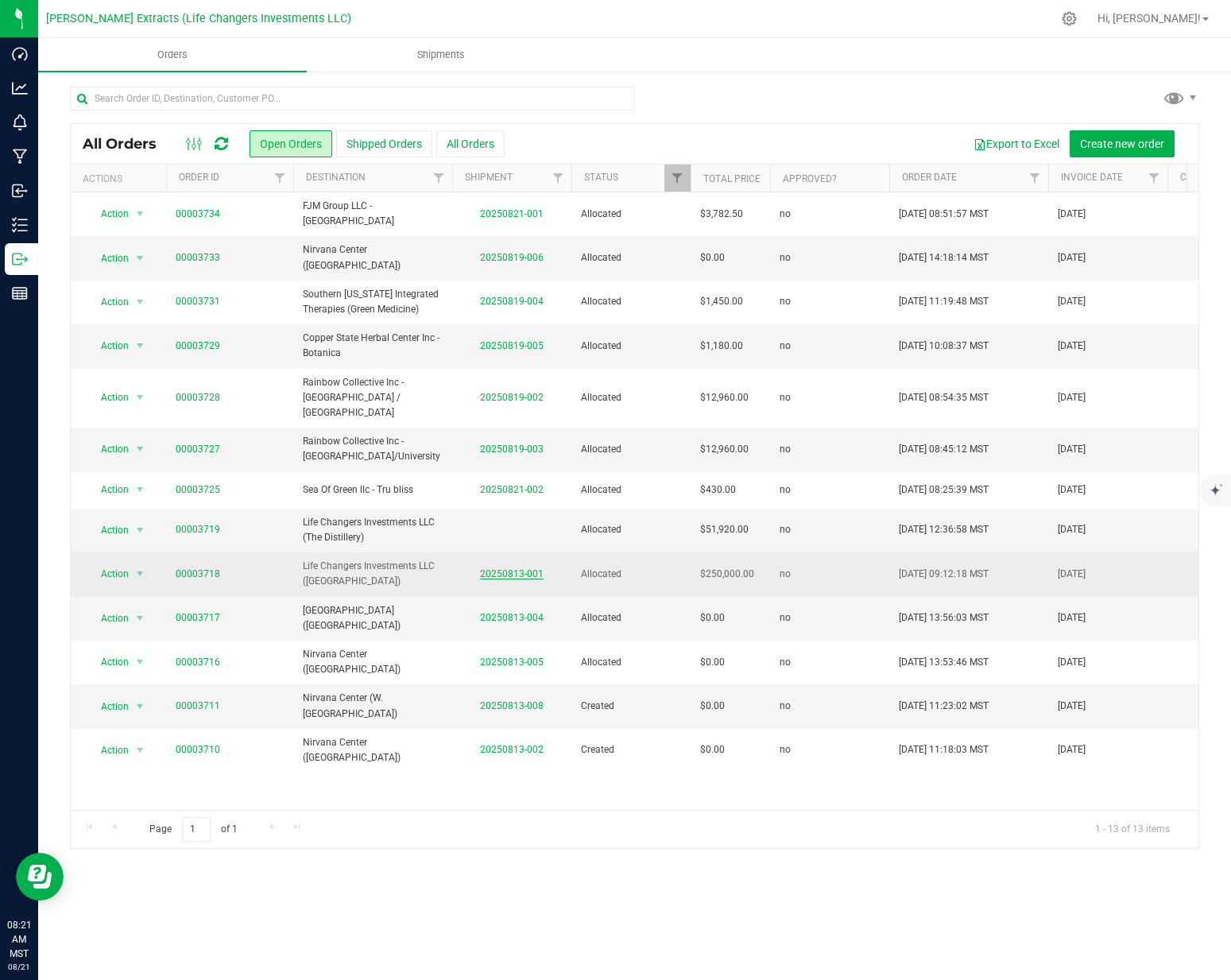
click at [536, 568] on link "20250813-001" at bounding box center [511, 574] width 63 height 12
click at [183, 567] on link "00003718" at bounding box center [198, 574] width 44 height 15
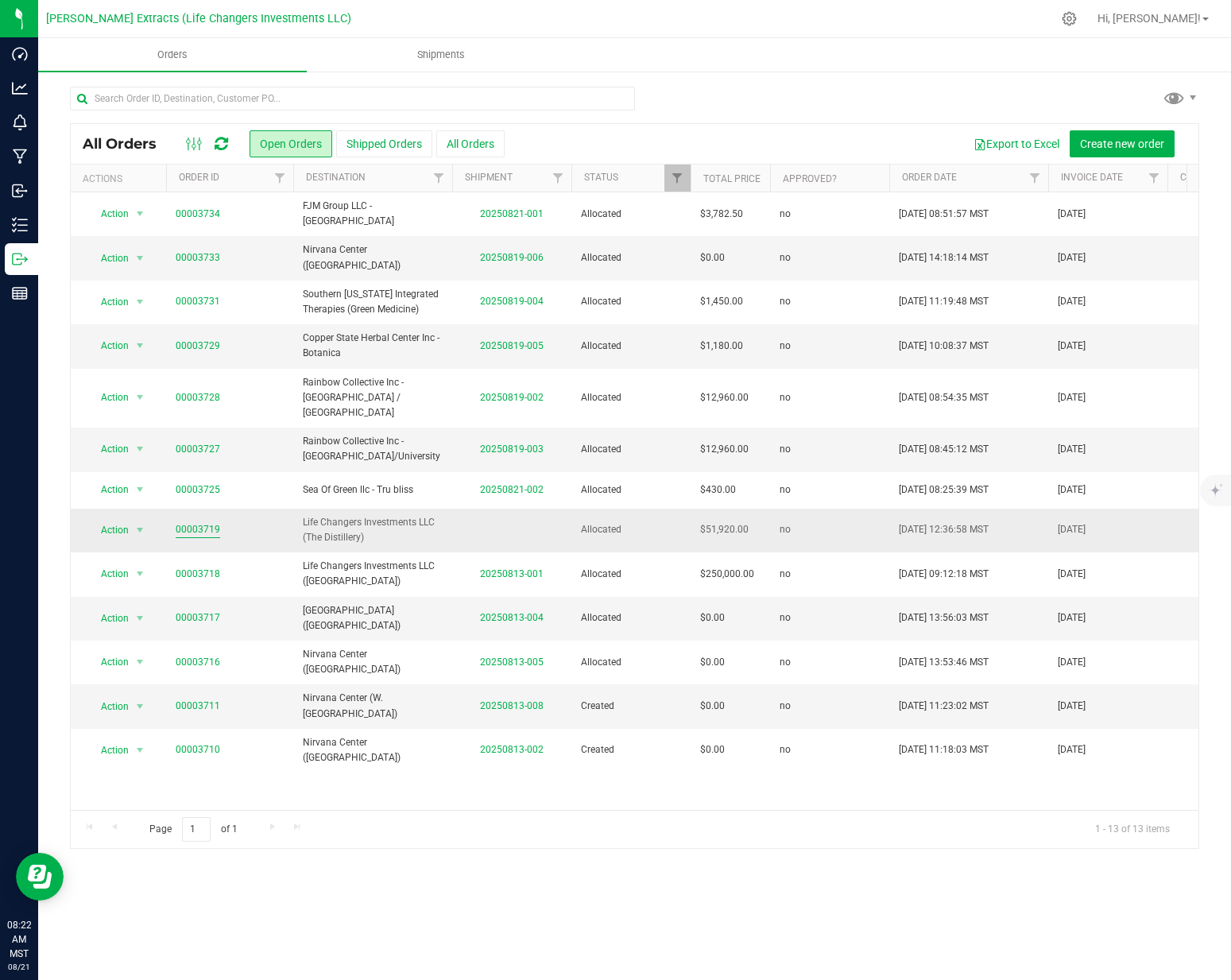
click at [198, 522] on link "00003719" at bounding box center [198, 529] width 44 height 15
